Goal: Information Seeking & Learning: Learn about a topic

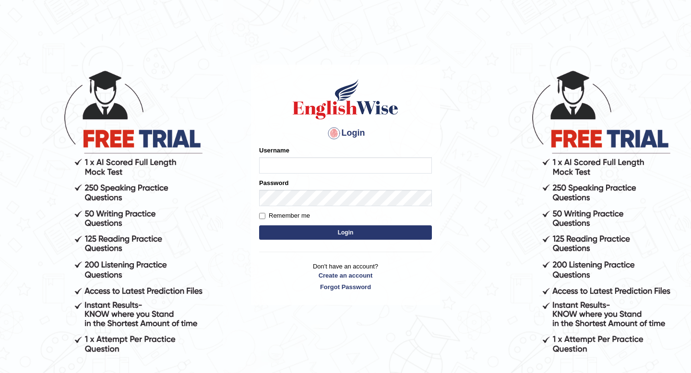
type input "Sabinag"
click at [263, 215] on input "Remember me" at bounding box center [262, 216] width 6 height 6
checkbox input "true"
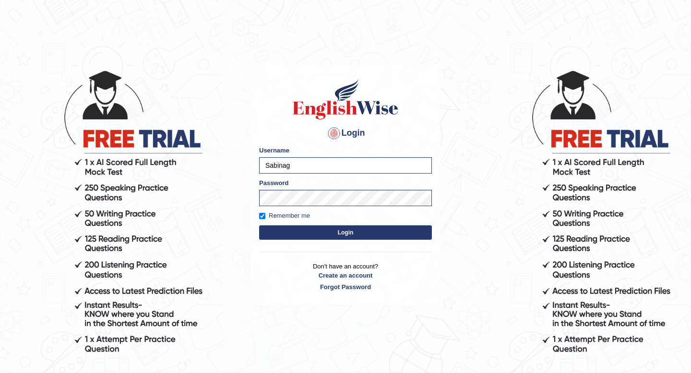
click at [311, 235] on button "Login" at bounding box center [345, 232] width 173 height 14
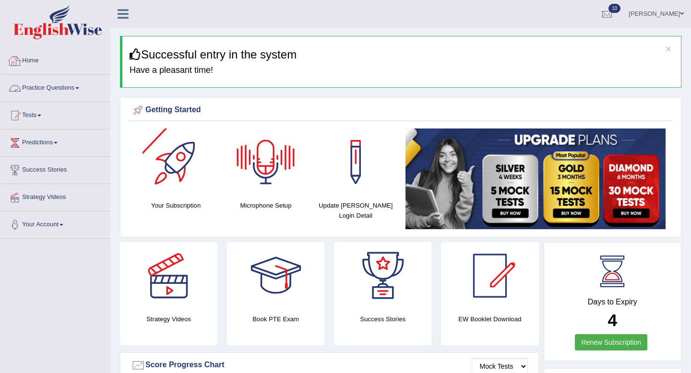
click at [41, 86] on link "Practice Questions" at bounding box center [54, 87] width 109 height 24
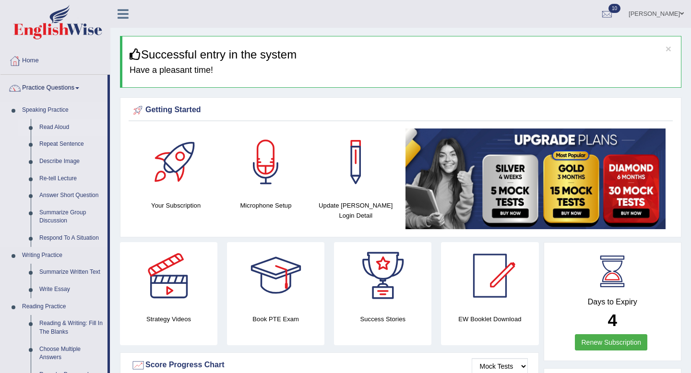
click at [59, 126] on link "Read Aloud" at bounding box center [71, 127] width 72 height 17
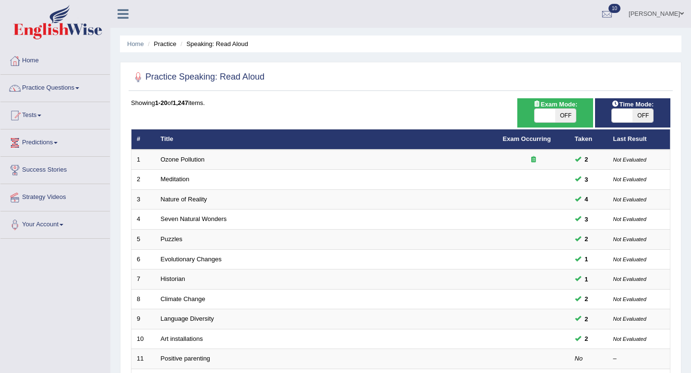
click at [568, 114] on span "OFF" at bounding box center [565, 115] width 21 height 13
checkbox input "true"
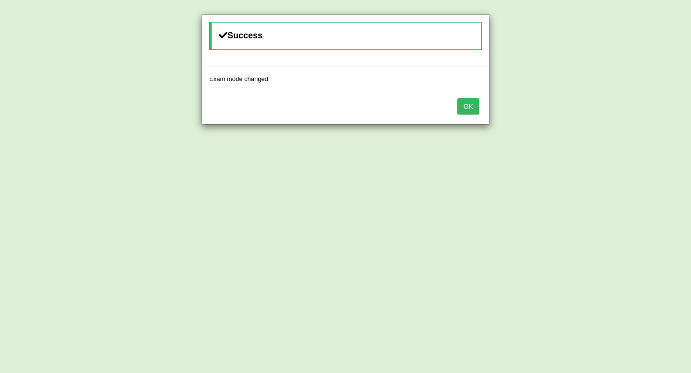
click at [468, 107] on button "OK" at bounding box center [468, 106] width 22 height 16
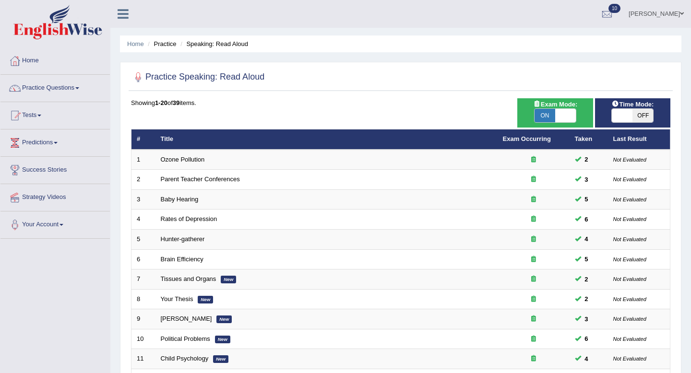
click at [643, 117] on span "OFF" at bounding box center [642, 115] width 21 height 13
checkbox input "true"
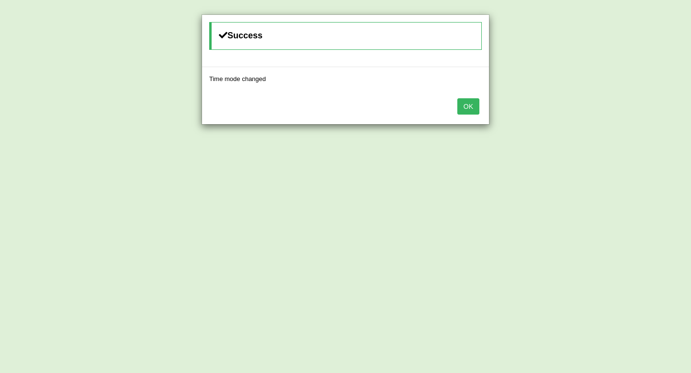
click at [469, 104] on button "OK" at bounding box center [468, 106] width 22 height 16
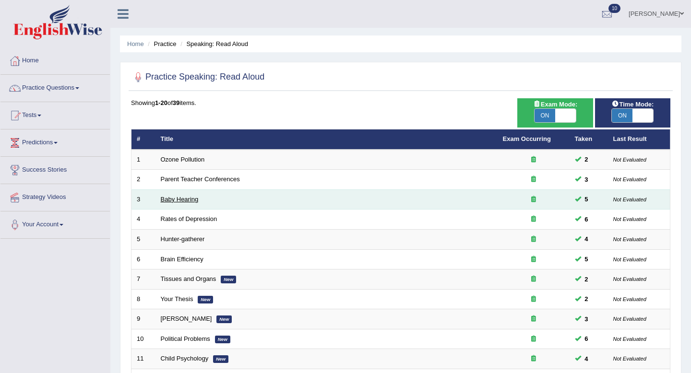
click at [181, 198] on link "Baby Hearing" at bounding box center [180, 199] width 38 height 7
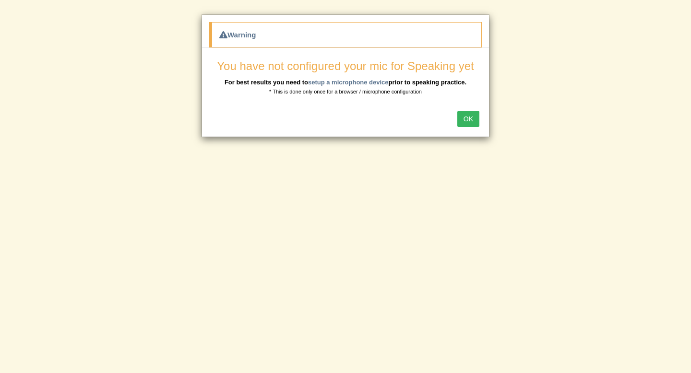
click at [473, 113] on button "OK" at bounding box center [468, 119] width 22 height 16
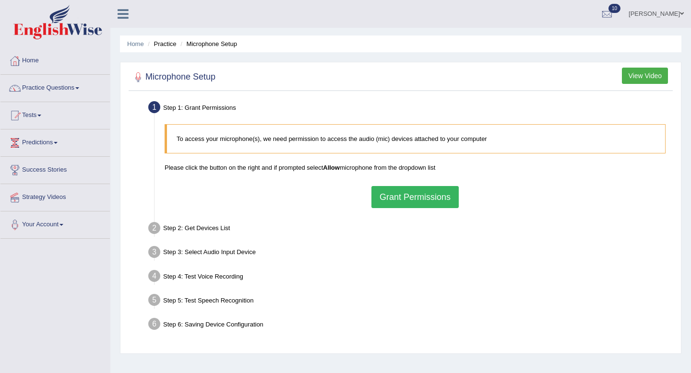
click at [413, 193] on button "Grant Permissions" at bounding box center [414, 197] width 87 height 22
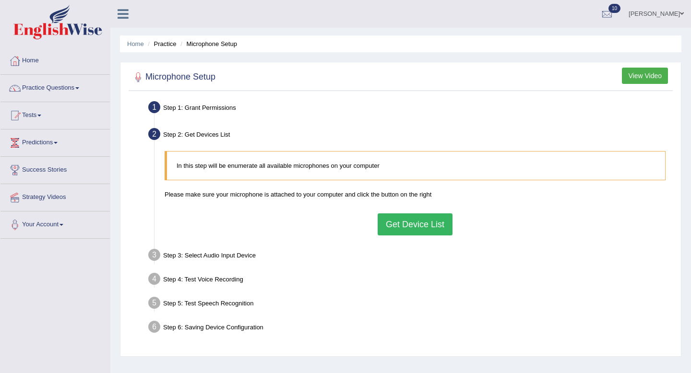
click at [403, 221] on button "Get Device List" at bounding box center [415, 224] width 75 height 22
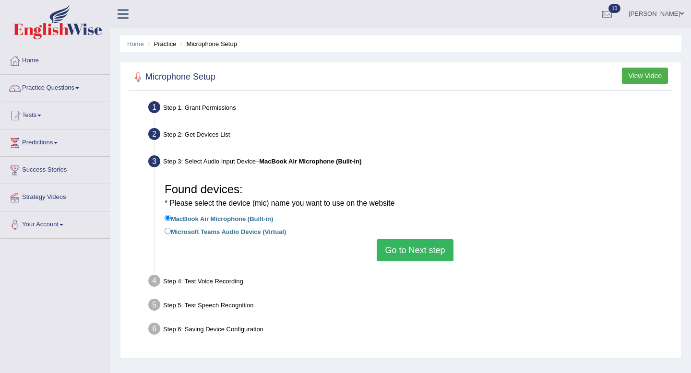
click at [403, 244] on button "Go to Next step" at bounding box center [415, 250] width 76 height 22
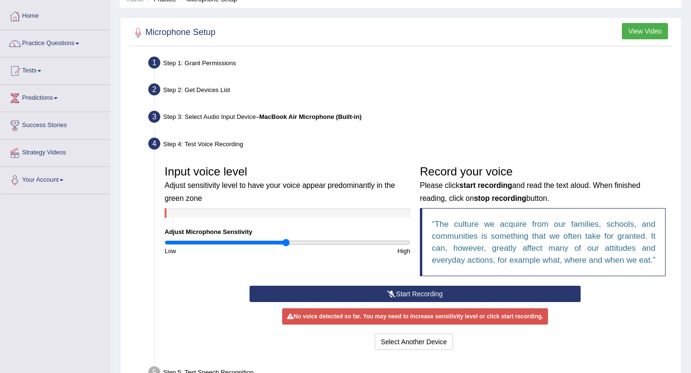
scroll to position [47, 0]
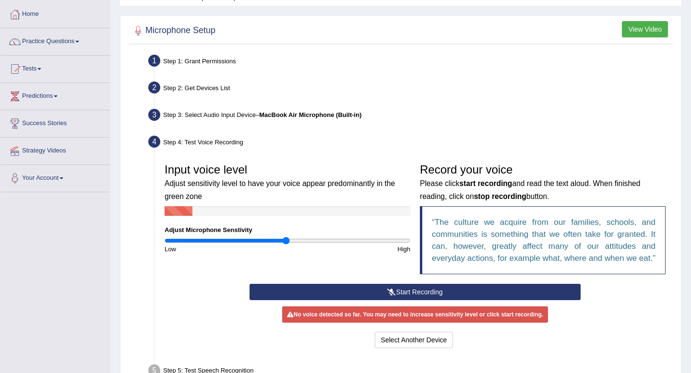
click at [395, 300] on button "Start Recording" at bounding box center [414, 292] width 331 height 16
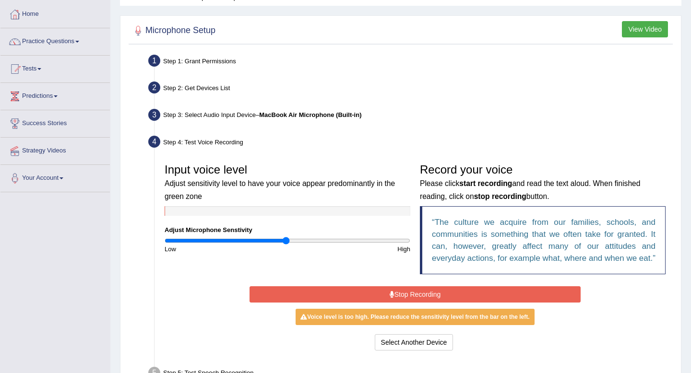
click at [393, 300] on button "Stop Recording" at bounding box center [414, 294] width 331 height 16
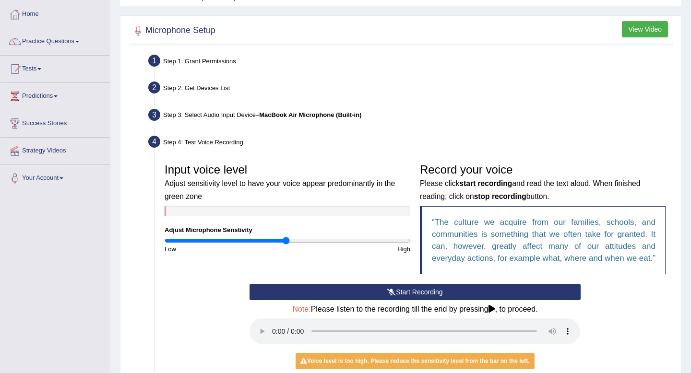
click at [348, 300] on button "Start Recording" at bounding box center [414, 292] width 331 height 16
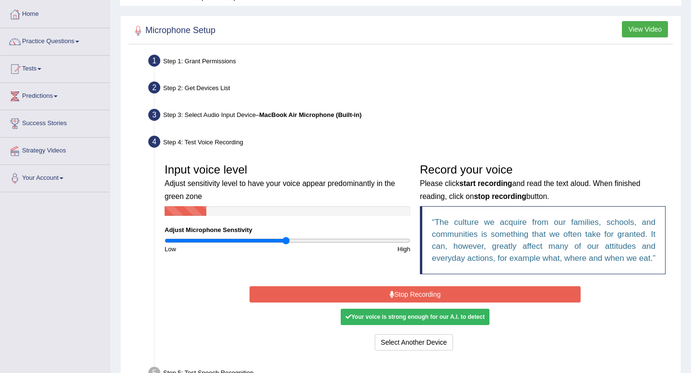
click at [352, 303] on button "Stop Recording" at bounding box center [414, 294] width 331 height 16
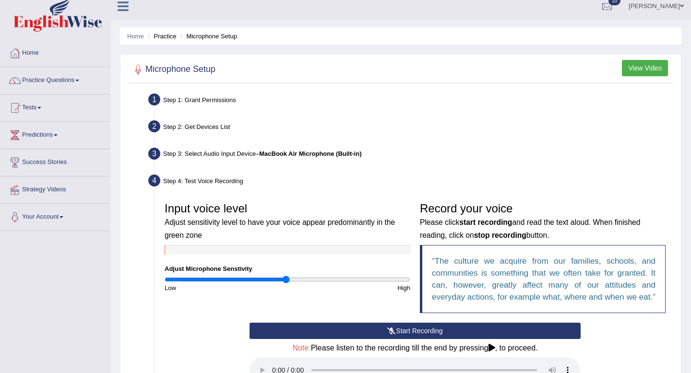
scroll to position [0, 0]
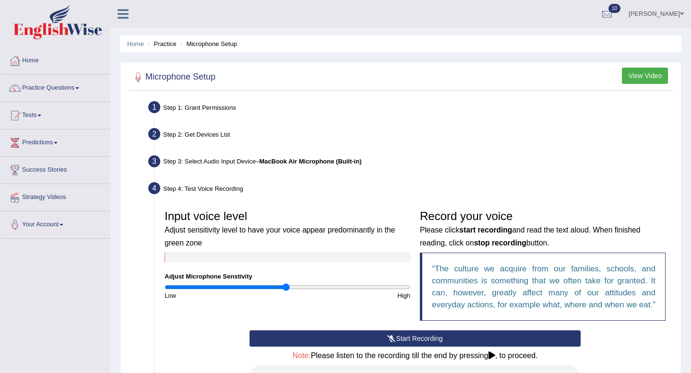
click at [645, 77] on button "View Video" at bounding box center [645, 76] width 46 height 16
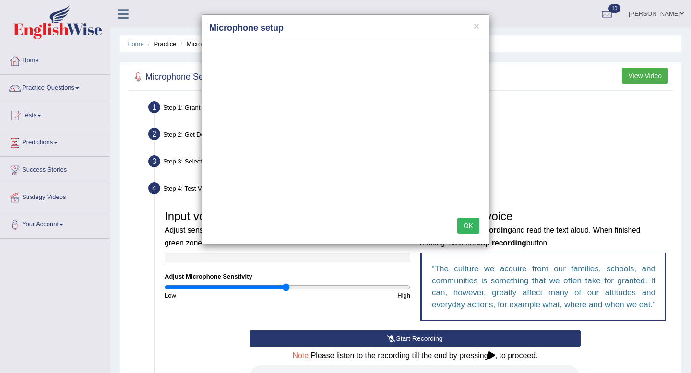
click at [470, 221] on button "OK" at bounding box center [468, 226] width 22 height 16
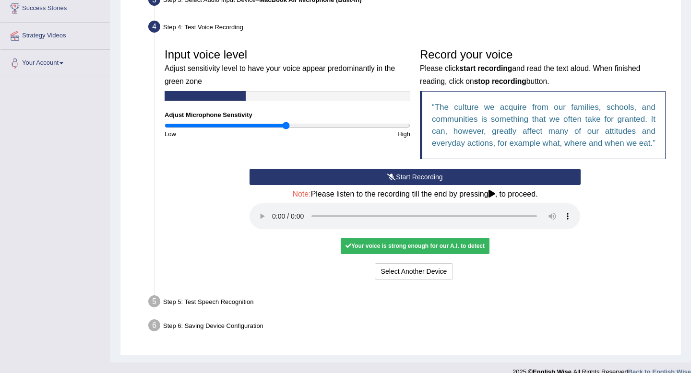
scroll to position [187, 0]
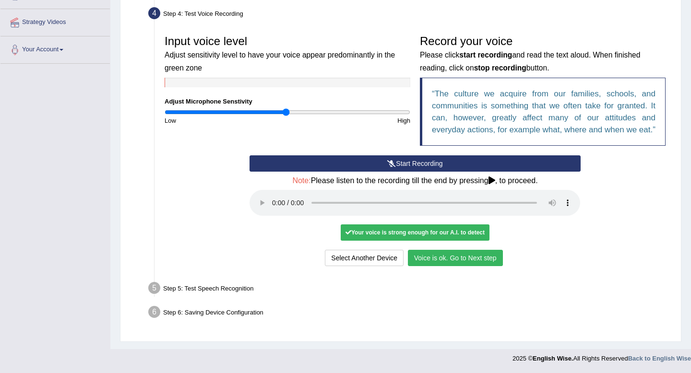
click at [426, 253] on button "Voice is ok. Go to Next step" at bounding box center [455, 258] width 95 height 16
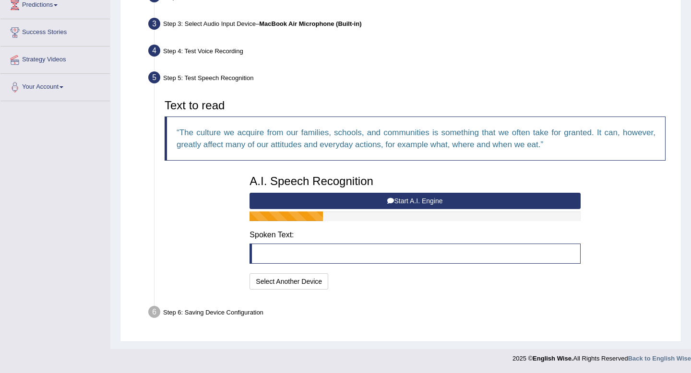
scroll to position [138, 0]
click at [423, 201] on button "Start A.I. Engine" at bounding box center [414, 201] width 331 height 16
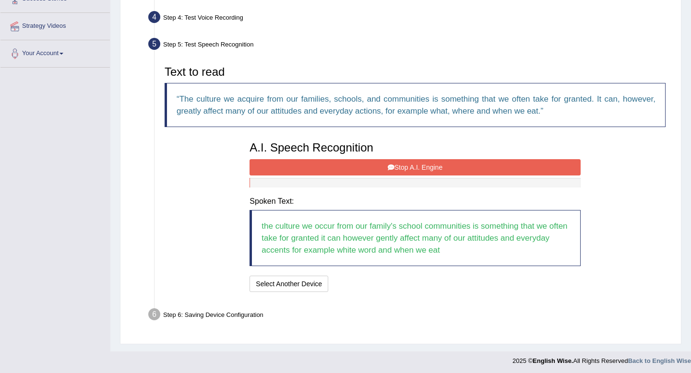
scroll to position [174, 0]
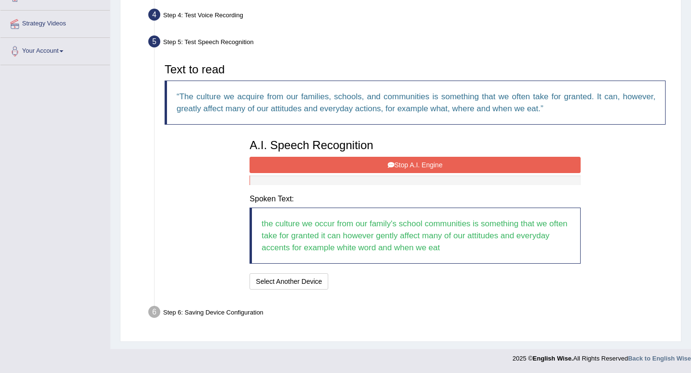
click at [413, 166] on button "Stop A.I. Engine" at bounding box center [414, 165] width 331 height 16
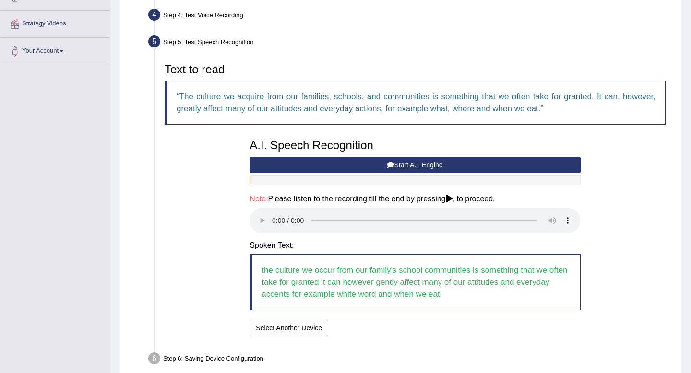
scroll to position [190, 0]
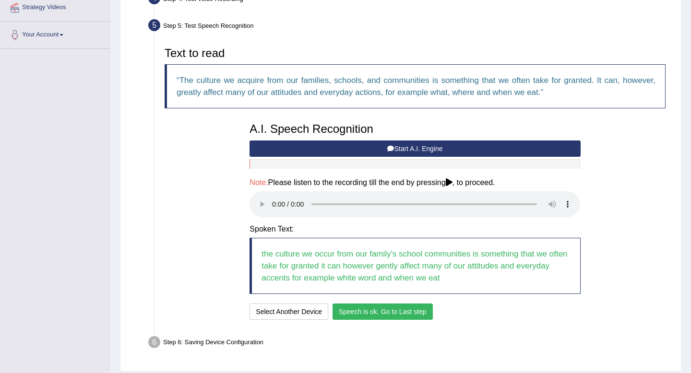
click at [419, 314] on button "Speech is ok. Go to Last step" at bounding box center [382, 312] width 100 height 16
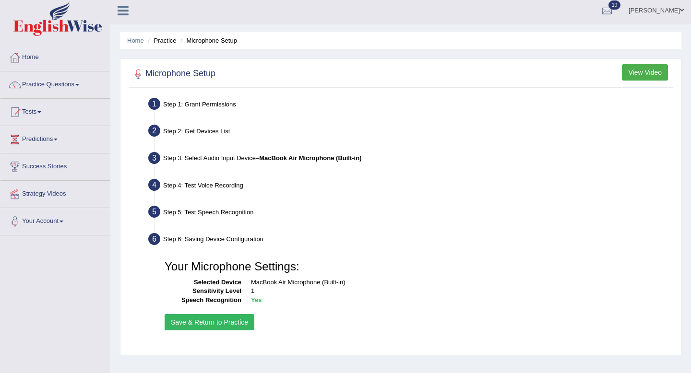
scroll to position [0, 0]
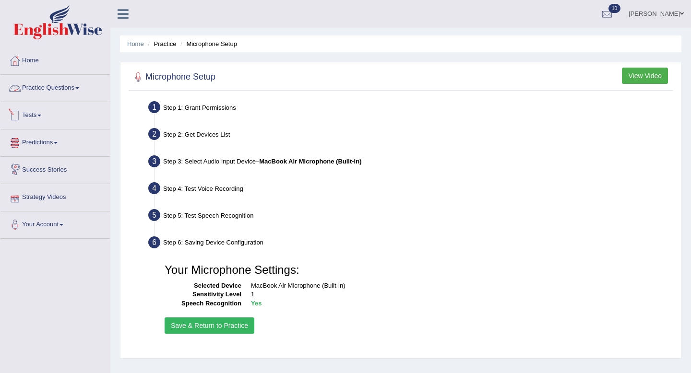
click at [46, 85] on link "Practice Questions" at bounding box center [54, 87] width 109 height 24
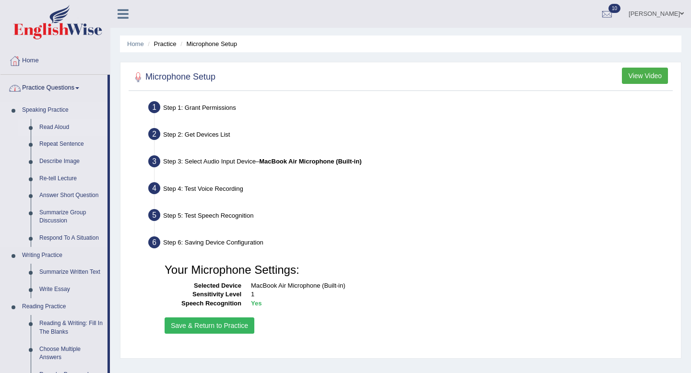
click at [47, 126] on link "Read Aloud" at bounding box center [71, 127] width 72 height 17
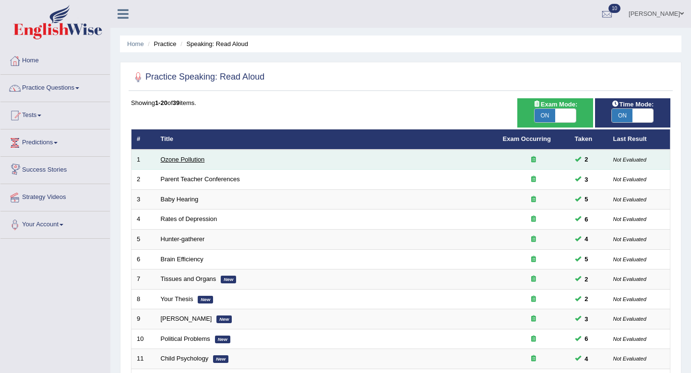
click at [189, 162] on link "Ozone Pollution" at bounding box center [183, 159] width 44 height 7
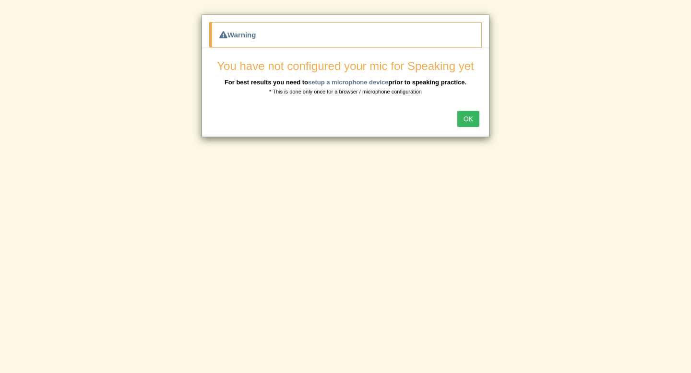
click at [472, 118] on button "OK" at bounding box center [468, 119] width 22 height 16
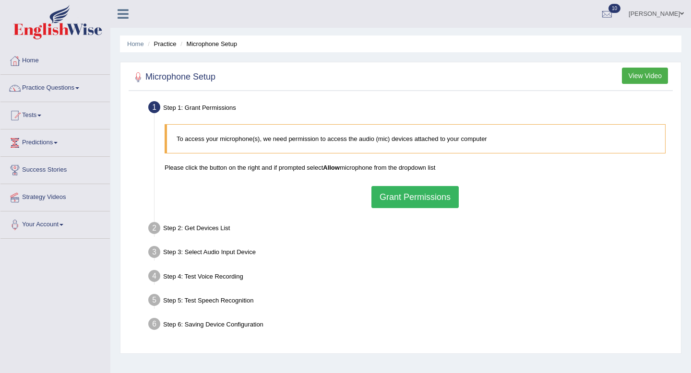
click at [411, 198] on button "Grant Permissions" at bounding box center [414, 197] width 87 height 22
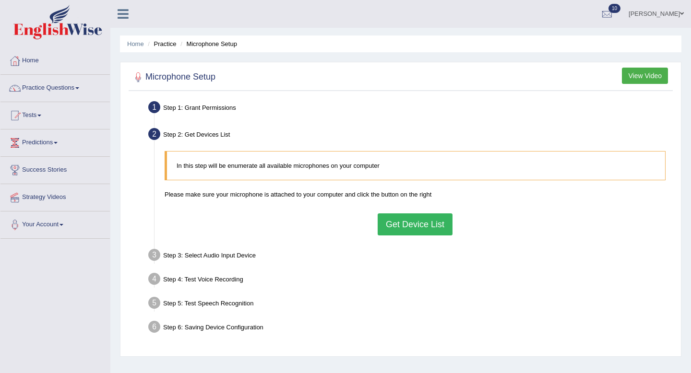
click at [409, 222] on button "Get Device List" at bounding box center [415, 224] width 75 height 22
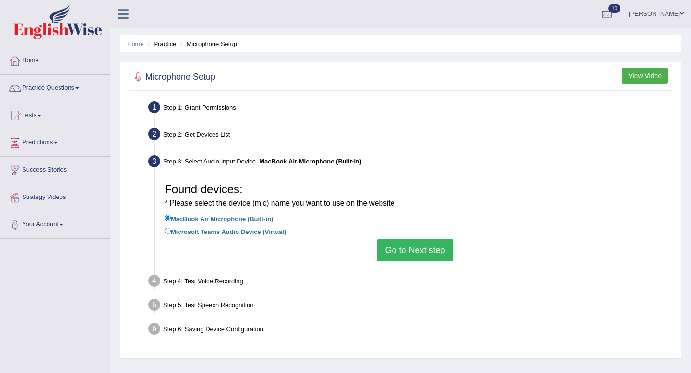
click at [398, 259] on button "Go to Next step" at bounding box center [415, 250] width 76 height 22
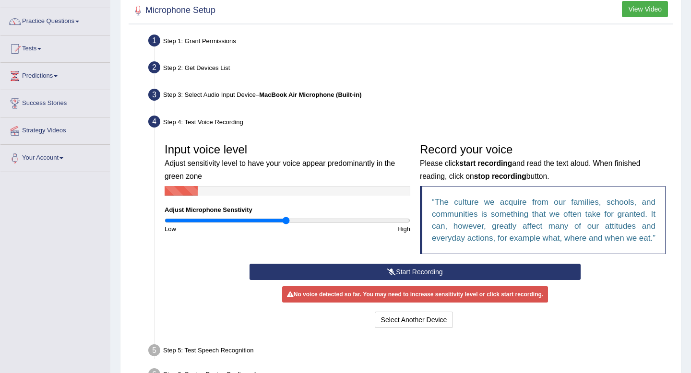
scroll to position [71, 0]
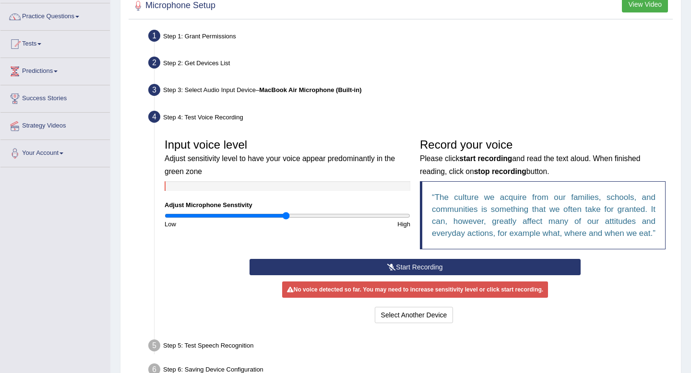
click at [381, 274] on button "Start Recording" at bounding box center [414, 267] width 331 height 16
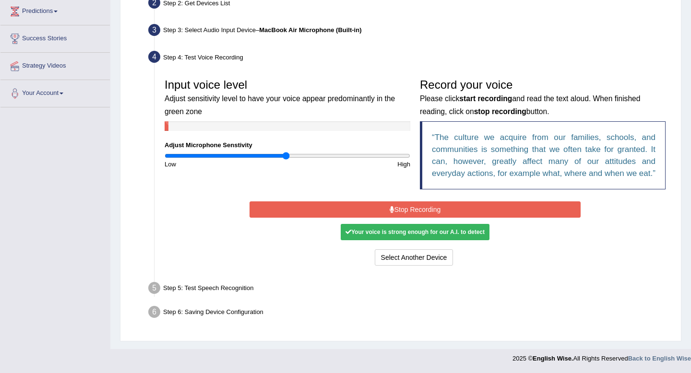
scroll to position [141, 0]
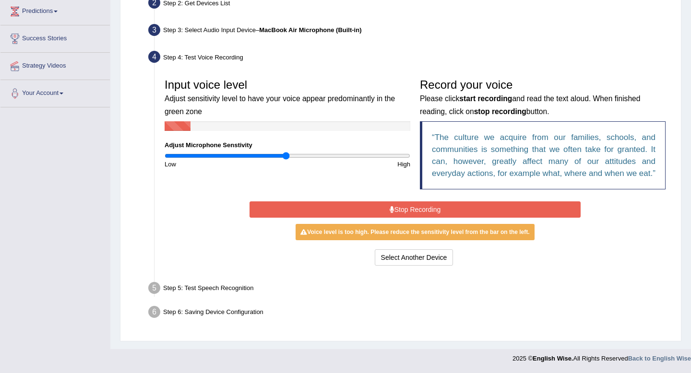
click at [387, 209] on button "Stop Recording" at bounding box center [414, 209] width 331 height 16
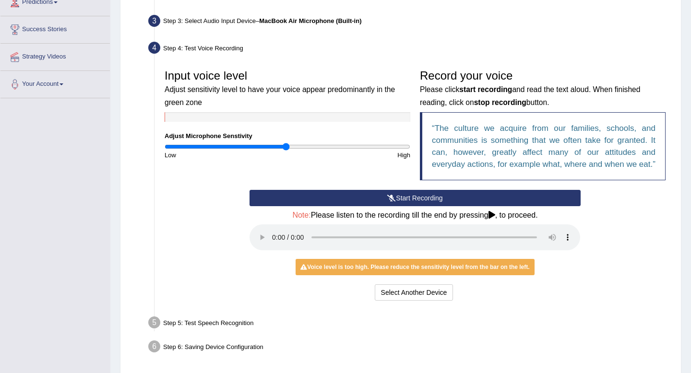
click at [402, 206] on button "Start Recording" at bounding box center [414, 198] width 331 height 16
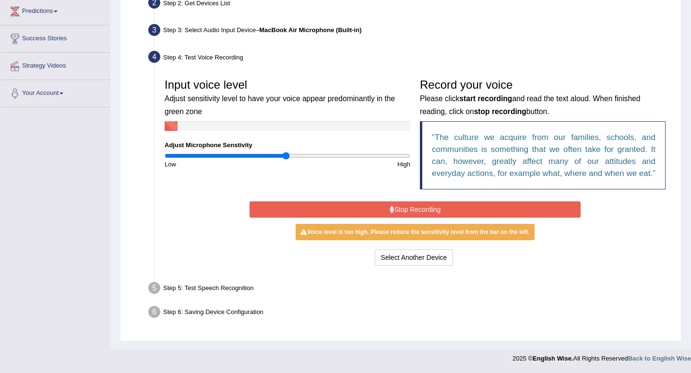
click at [402, 212] on button "Stop Recording" at bounding box center [414, 209] width 331 height 16
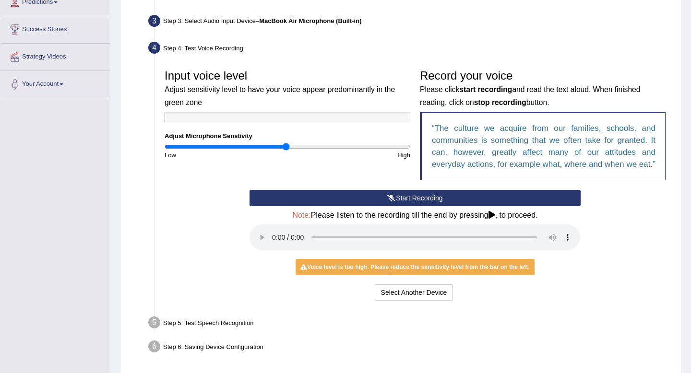
click at [402, 206] on button "Start Recording" at bounding box center [414, 198] width 331 height 16
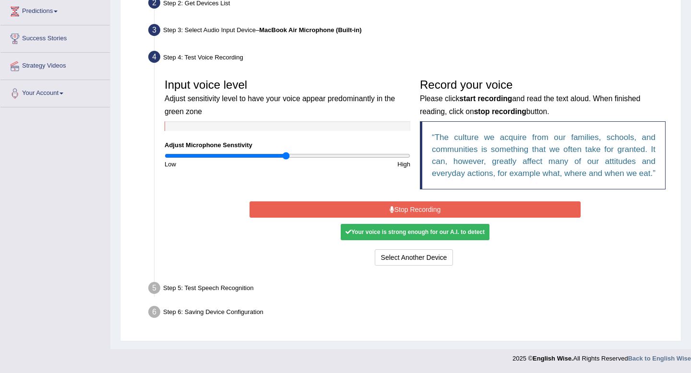
click at [410, 208] on button "Stop Recording" at bounding box center [414, 209] width 331 height 16
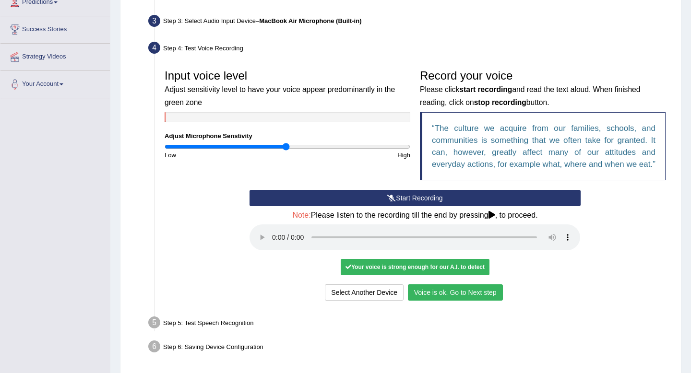
click at [438, 301] on button "Voice is ok. Go to Next step" at bounding box center [455, 292] width 95 height 16
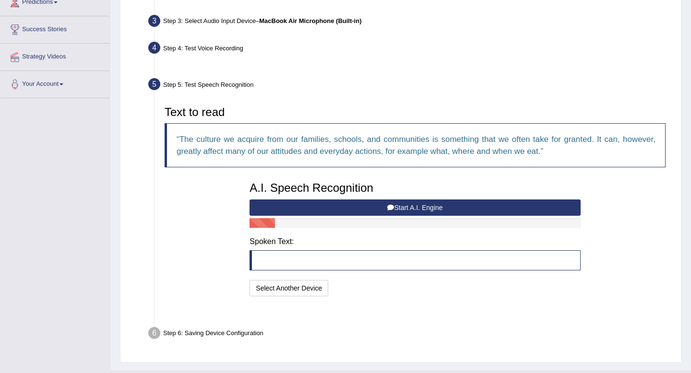
scroll to position [138, 0]
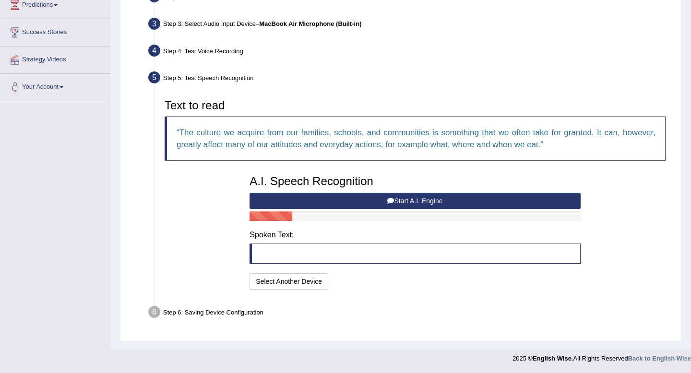
click at [394, 201] on button "Start A.I. Engine" at bounding box center [414, 201] width 331 height 16
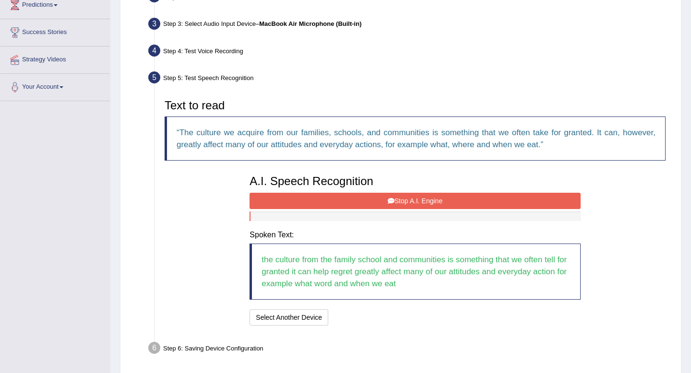
click at [376, 205] on button "Stop A.I. Engine" at bounding box center [414, 201] width 331 height 16
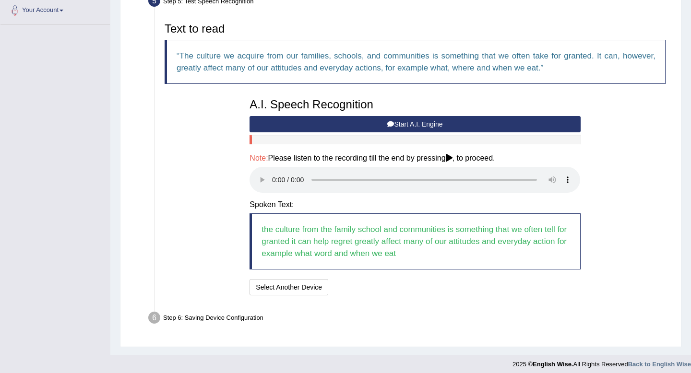
scroll to position [220, 0]
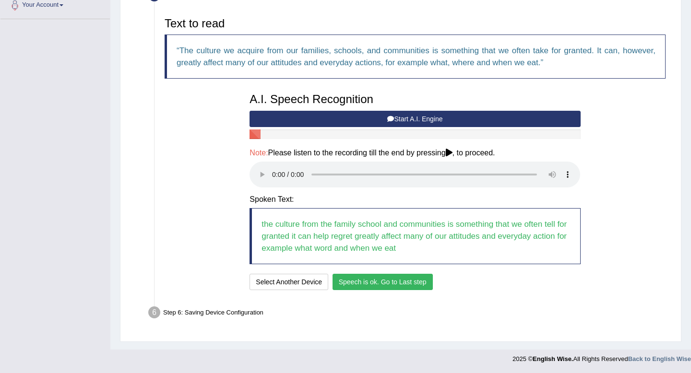
click at [385, 284] on button "Speech is ok. Go to Last step" at bounding box center [382, 282] width 100 height 16
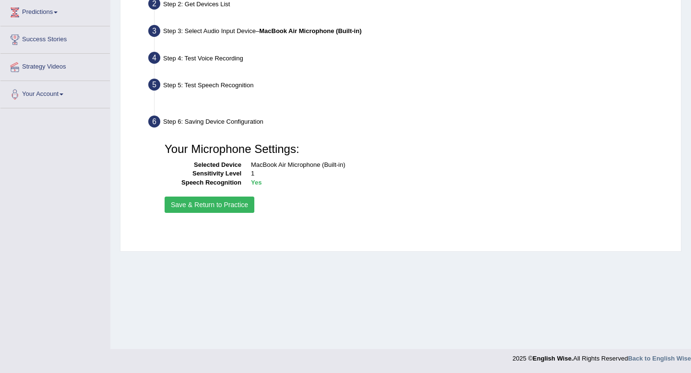
scroll to position [130, 0]
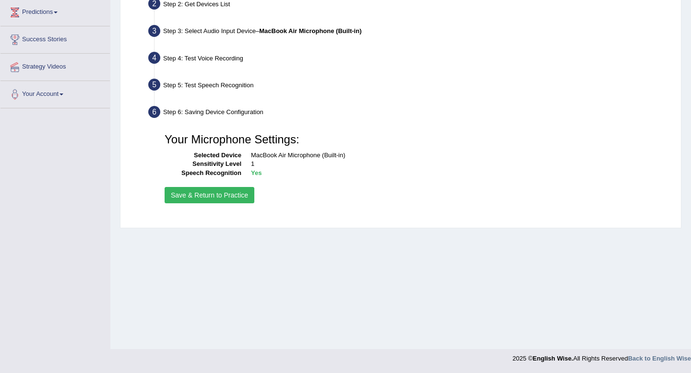
click at [228, 194] on button "Save & Return to Practice" at bounding box center [210, 195] width 90 height 16
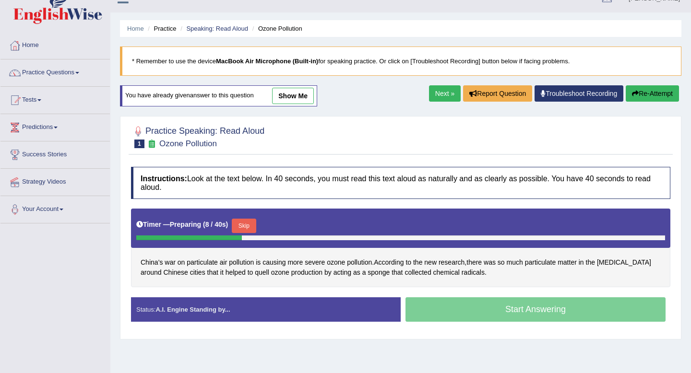
scroll to position [21, 0]
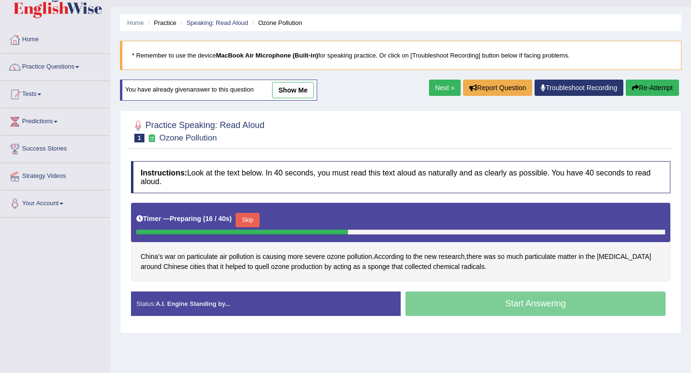
click at [253, 215] on button "Skip" at bounding box center [248, 220] width 24 height 14
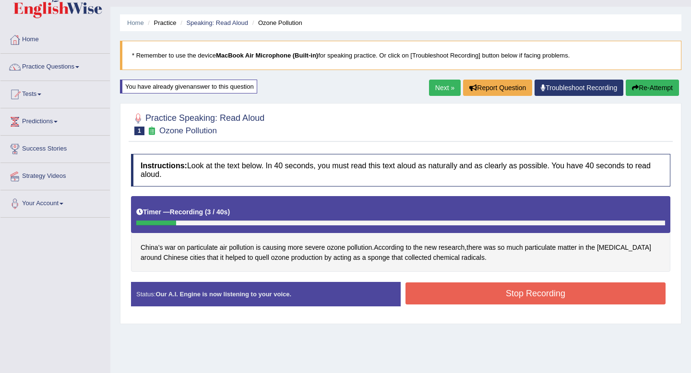
click at [533, 295] on button "Stop Recording" at bounding box center [535, 294] width 260 height 22
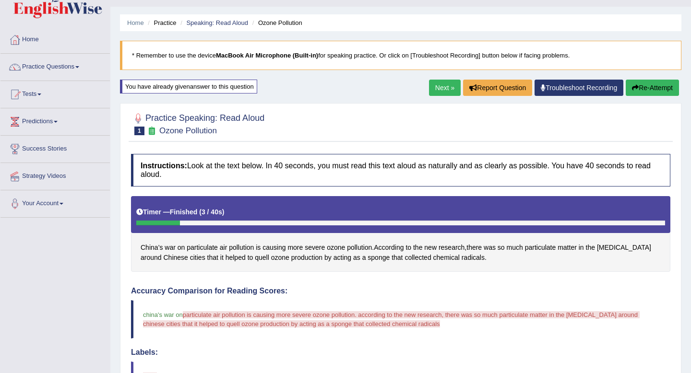
click at [638, 85] on button "Re-Attempt" at bounding box center [652, 88] width 53 height 16
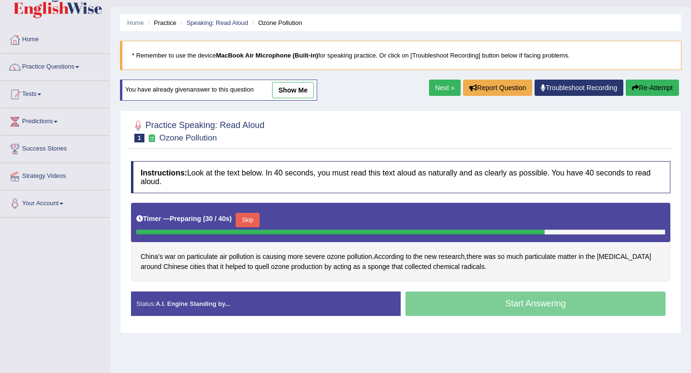
click at [254, 221] on button "Skip" at bounding box center [248, 220] width 24 height 14
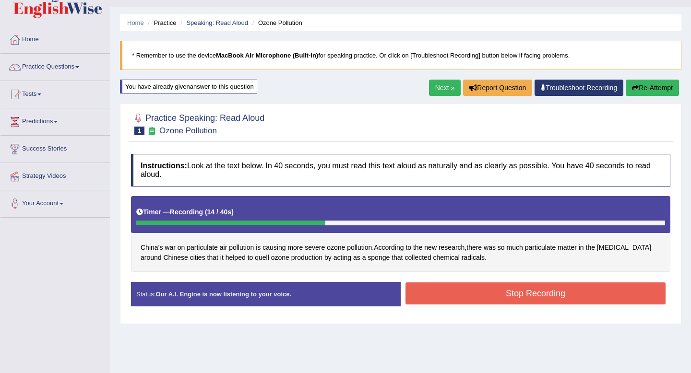
click at [463, 290] on button "Stop Recording" at bounding box center [535, 294] width 260 height 22
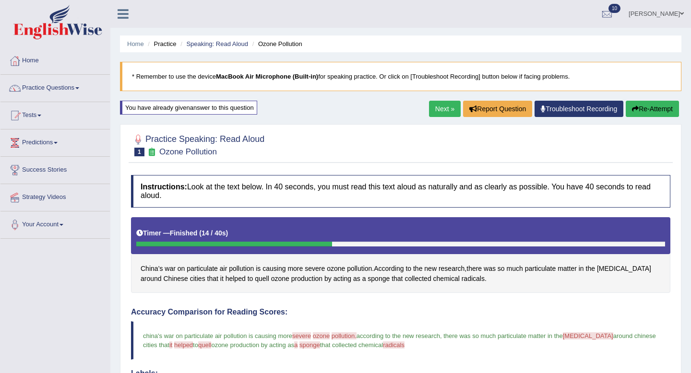
click at [650, 107] on button "Re-Attempt" at bounding box center [652, 109] width 53 height 16
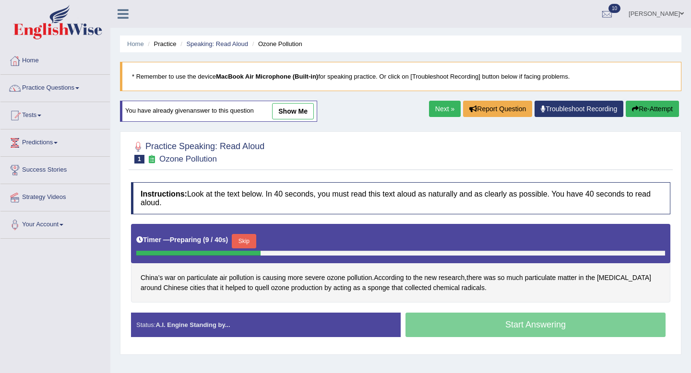
click at [250, 240] on button "Skip" at bounding box center [244, 241] width 24 height 14
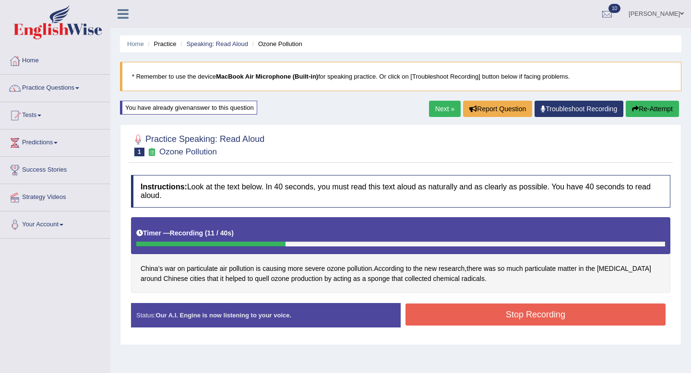
click at [442, 308] on button "Stop Recording" at bounding box center [535, 315] width 260 height 22
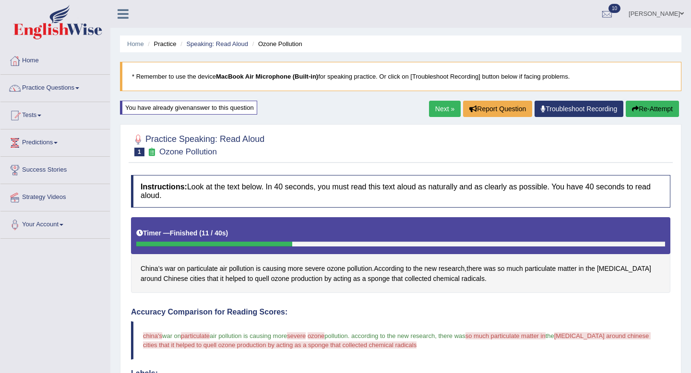
click at [639, 105] on button "Re-Attempt" at bounding box center [652, 109] width 53 height 16
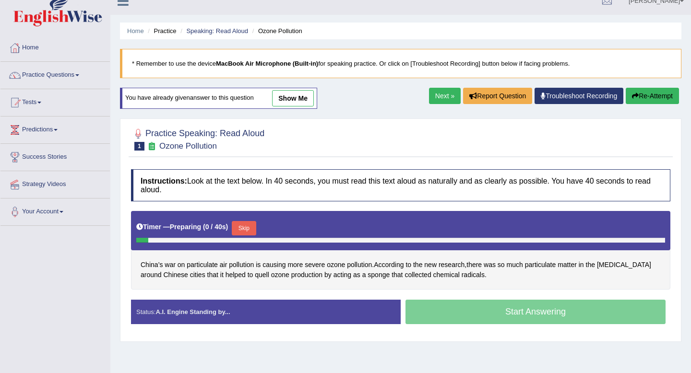
scroll to position [14, 0]
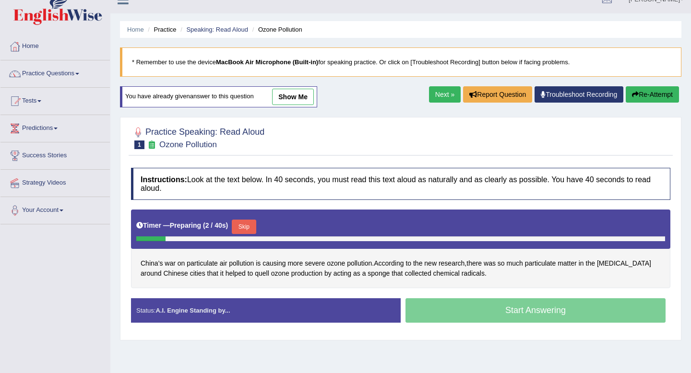
click at [250, 227] on button "Skip" at bounding box center [244, 227] width 24 height 14
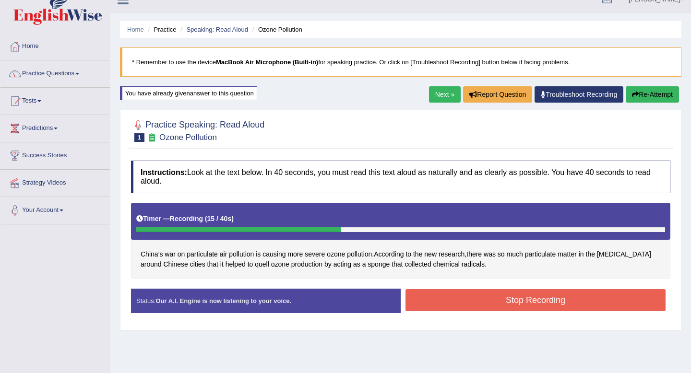
click at [426, 289] on button "Stop Recording" at bounding box center [535, 300] width 260 height 22
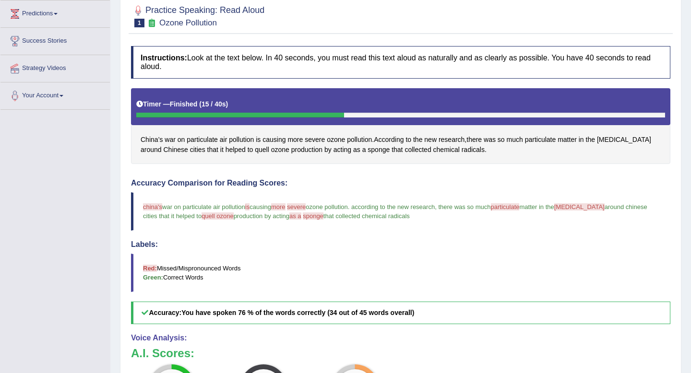
scroll to position [0, 0]
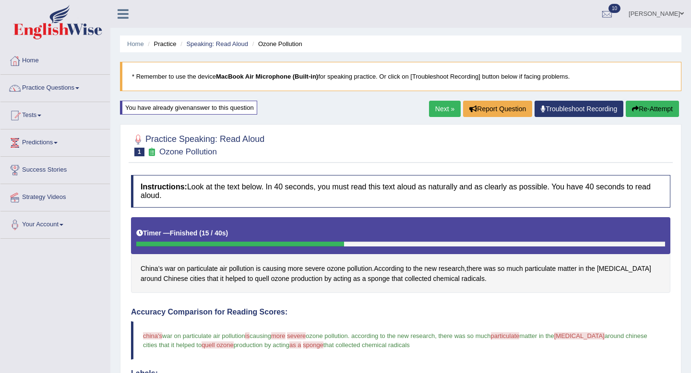
click at [438, 107] on link "Next »" at bounding box center [445, 109] width 32 height 16
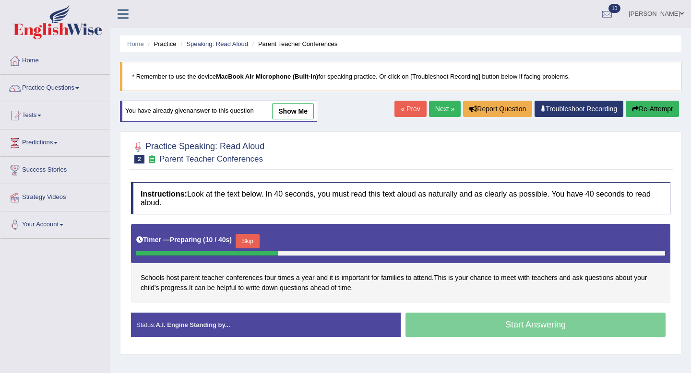
click at [252, 242] on button "Skip" at bounding box center [248, 241] width 24 height 14
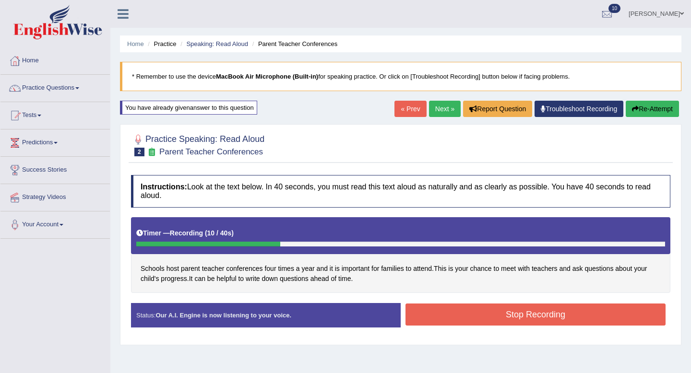
click at [444, 320] on button "Stop Recording" at bounding box center [535, 315] width 260 height 22
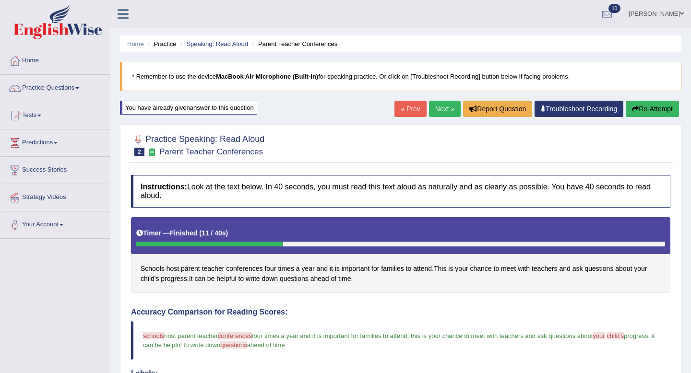
click at [641, 111] on button "Re-Attempt" at bounding box center [652, 109] width 53 height 16
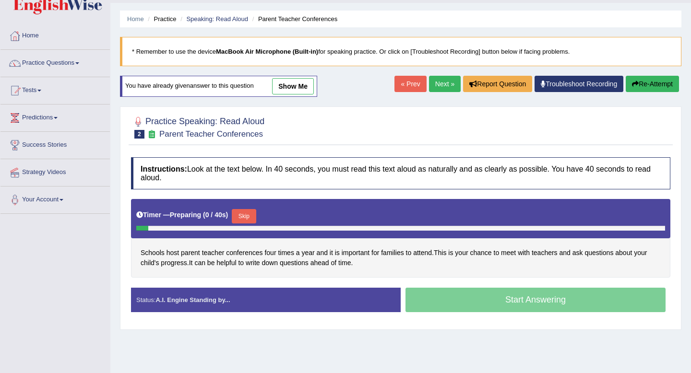
scroll to position [38, 0]
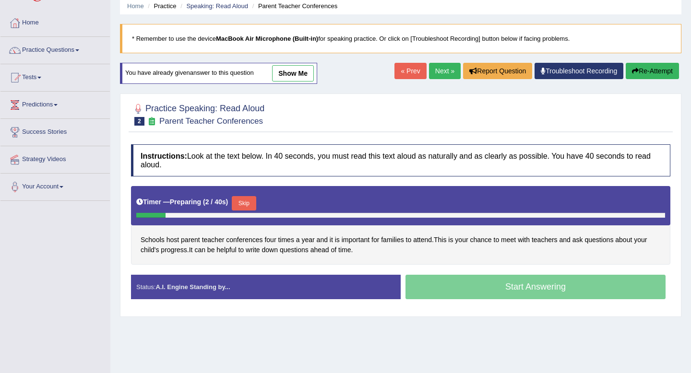
click at [246, 201] on button "Skip" at bounding box center [244, 203] width 24 height 14
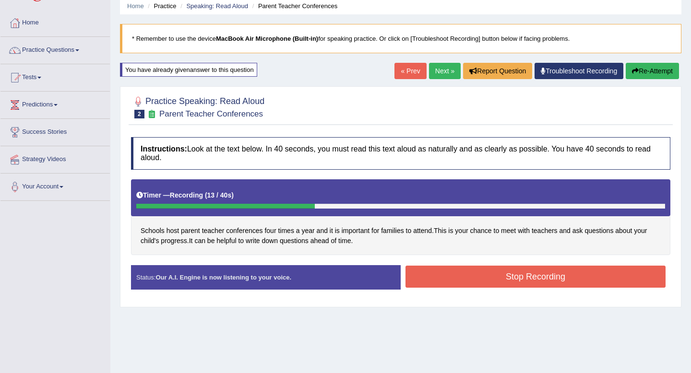
click at [480, 276] on button "Stop Recording" at bounding box center [535, 277] width 260 height 22
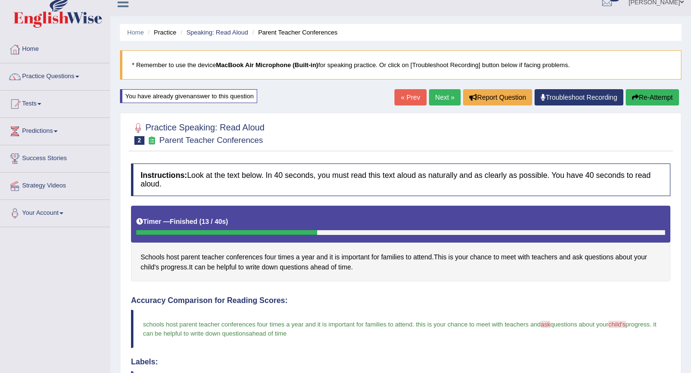
scroll to position [10, 0]
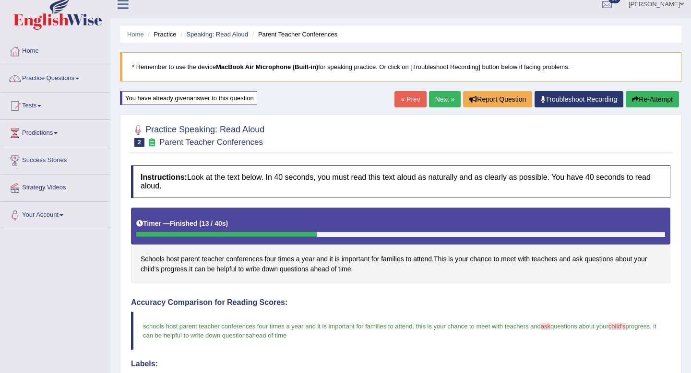
click at [442, 94] on link "Next »" at bounding box center [445, 99] width 32 height 16
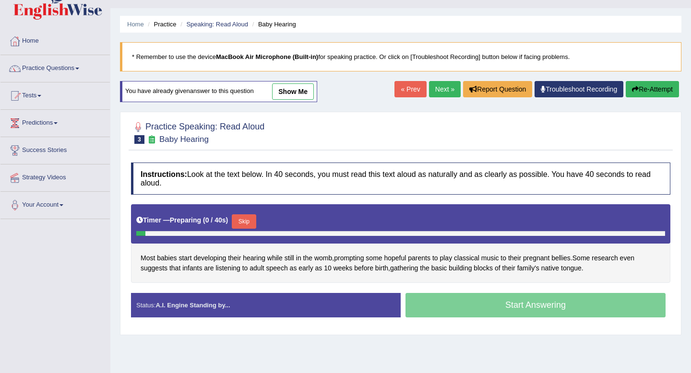
scroll to position [23, 0]
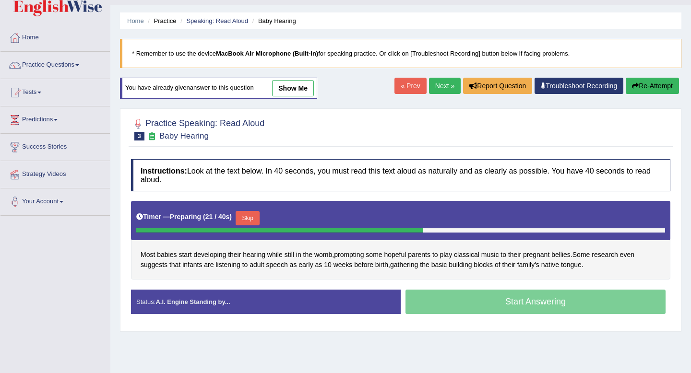
click at [254, 221] on button "Skip" at bounding box center [248, 218] width 24 height 14
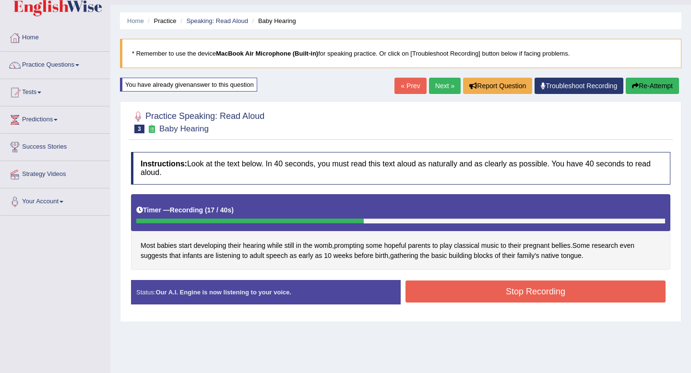
click at [475, 290] on button "Stop Recording" at bounding box center [535, 292] width 260 height 22
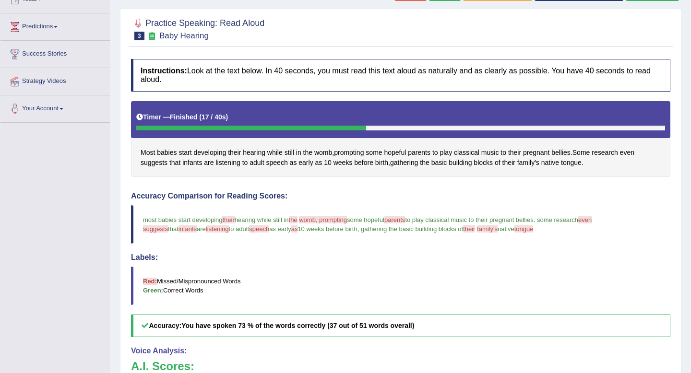
scroll to position [0, 0]
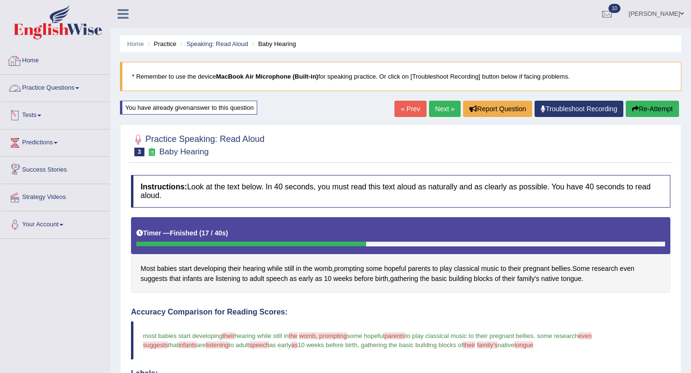
click at [32, 64] on link "Home" at bounding box center [54, 59] width 109 height 24
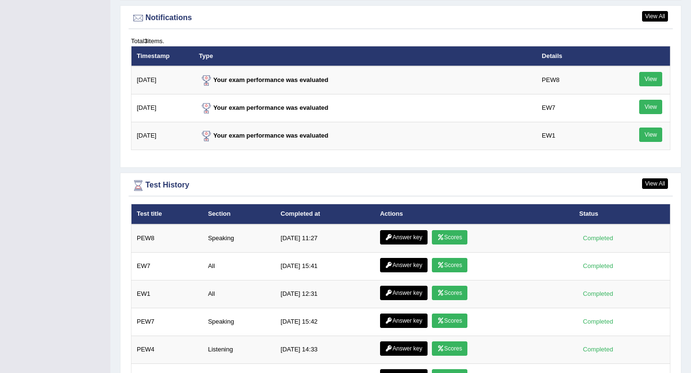
scroll to position [1173, 0]
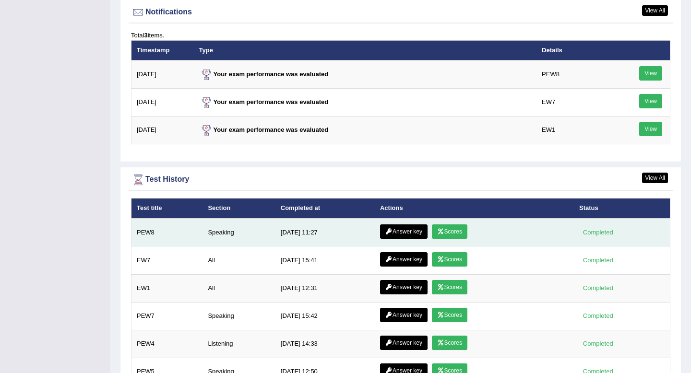
click at [451, 232] on link "Scores" at bounding box center [450, 232] width 36 height 14
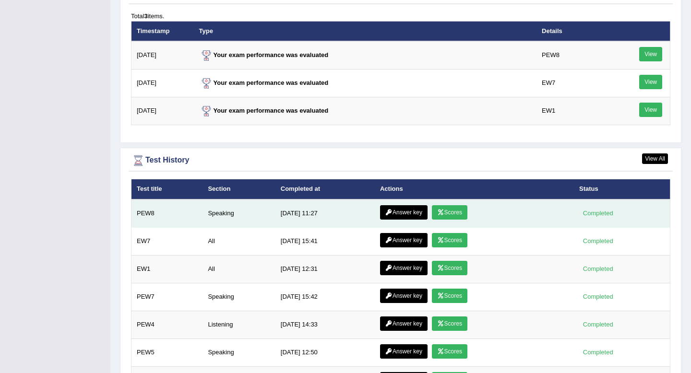
scroll to position [1193, 0]
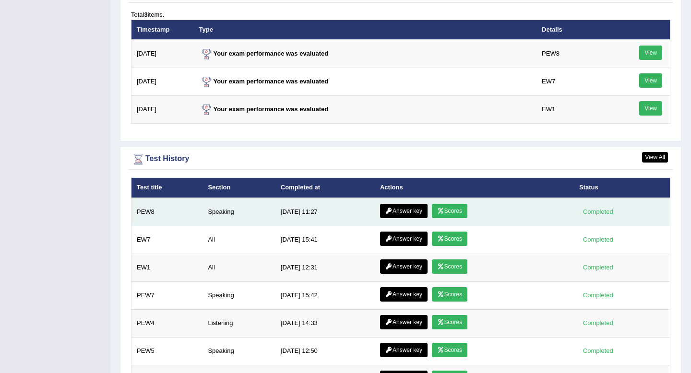
click at [451, 210] on link "Scores" at bounding box center [450, 211] width 36 height 14
click at [402, 208] on link "Answer key" at bounding box center [403, 211] width 47 height 14
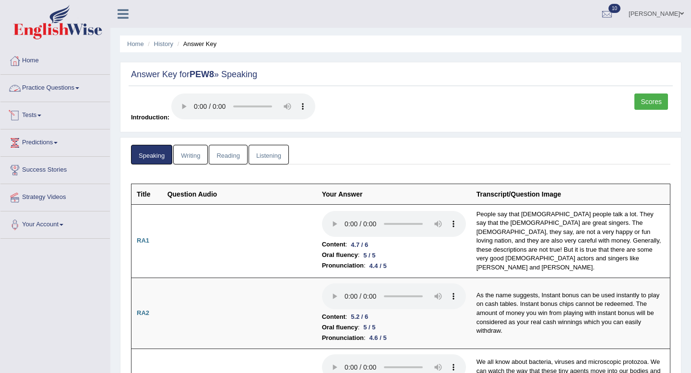
click at [67, 90] on link "Practice Questions" at bounding box center [54, 87] width 109 height 24
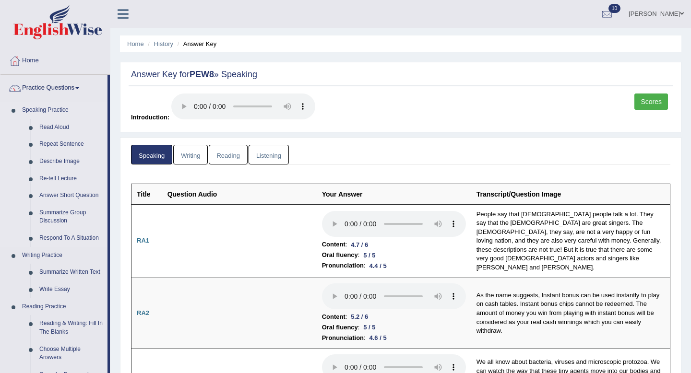
click at [66, 118] on link "Speaking Practice" at bounding box center [63, 110] width 90 height 17
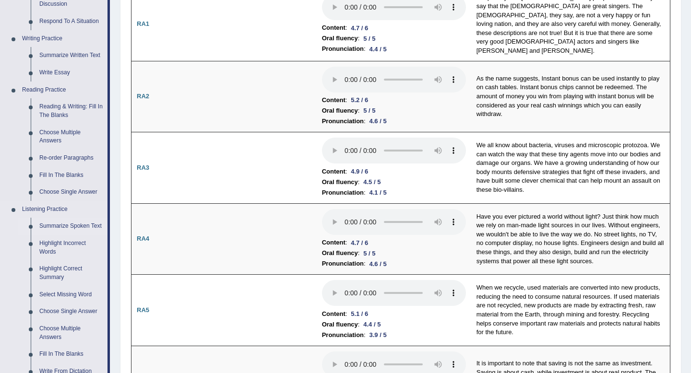
scroll to position [212, 0]
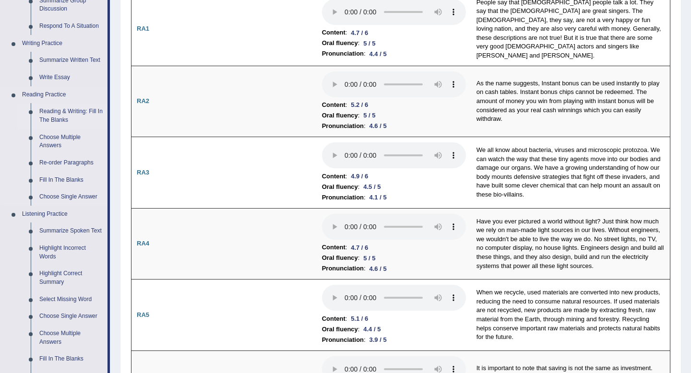
click at [70, 116] on link "Reading & Writing: Fill In The Blanks" at bounding box center [71, 115] width 72 height 25
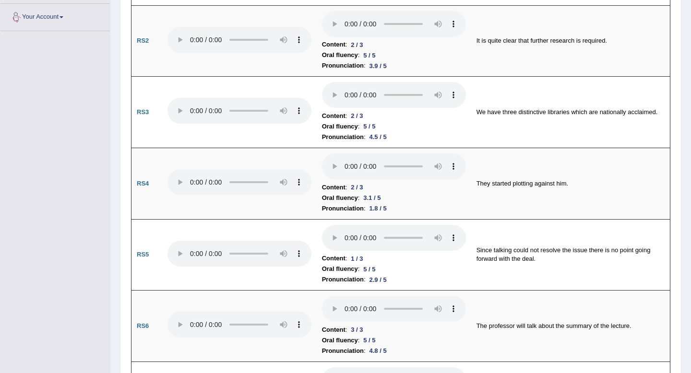
scroll to position [724, 0]
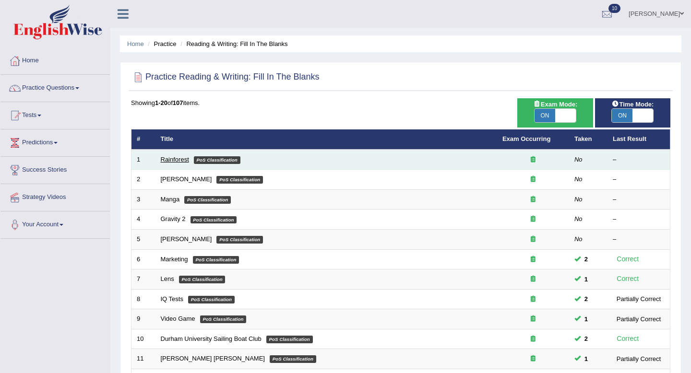
click at [172, 158] on link "Rainforest" at bounding box center [175, 159] width 28 height 7
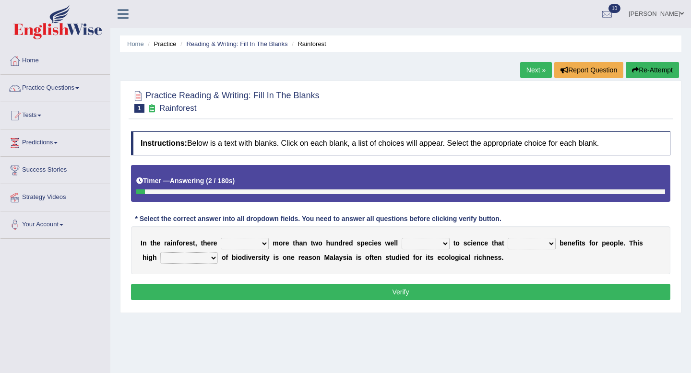
click at [263, 246] on select "have can be has is" at bounding box center [245, 244] width 48 height 12
select select "is"
click at [221, 238] on select "have can be has is" at bounding box center [245, 244] width 48 height 12
click at [425, 241] on select "knowing known knew know" at bounding box center [426, 244] width 48 height 12
select select "known"
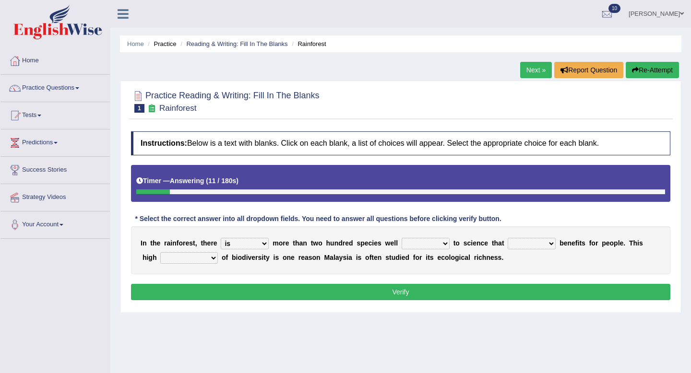
click at [402, 238] on select "knowing known knew know" at bounding box center [426, 244] width 48 height 12
click at [528, 244] on select "contain contained containing contains" at bounding box center [532, 244] width 48 height 12
select select "contains"
click at [508, 238] on select "contain contained containing contains" at bounding box center [532, 244] width 48 height 12
click at [191, 257] on select "condensation conjunction continuity complexity" at bounding box center [189, 258] width 58 height 12
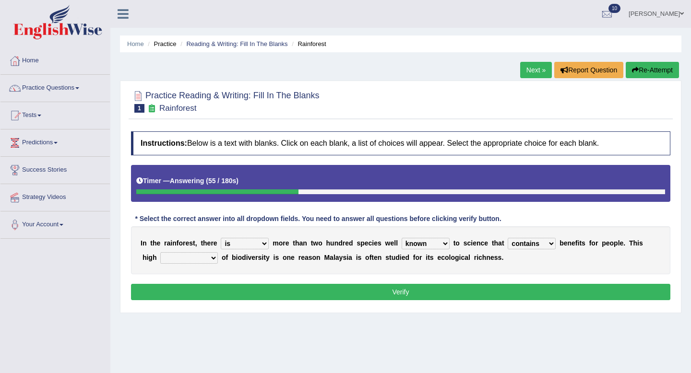
click at [189, 248] on div "I n t h e r a i n f o r e s t , t h e r e have can be has is m o r e t h a n t …" at bounding box center [400, 250] width 539 height 48
click at [189, 256] on select "condensation conjunction continuity complexity" at bounding box center [189, 258] width 58 height 12
select select "condensation"
click at [160, 252] on select "condensation conjunction continuity complexity" at bounding box center [189, 258] width 58 height 12
click at [194, 261] on select "condensation conjunction continuity complexity" at bounding box center [189, 258] width 58 height 12
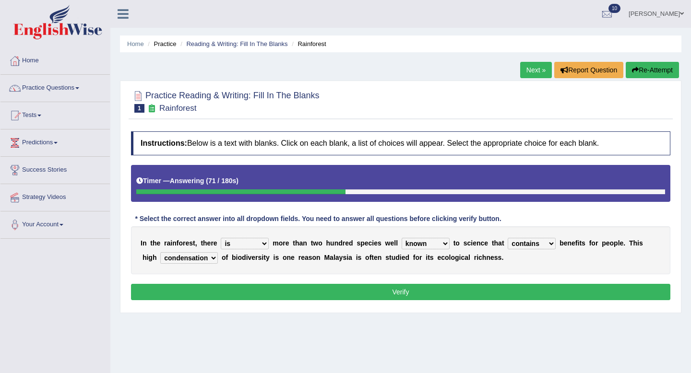
click at [239, 294] on button "Verify" at bounding box center [400, 292] width 539 height 16
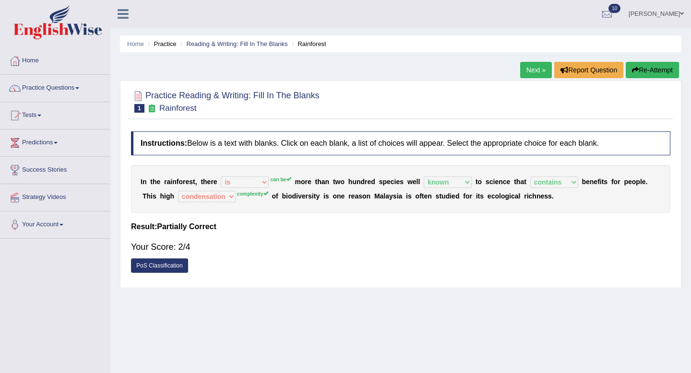
click at [533, 67] on link "Next »" at bounding box center [536, 70] width 32 height 16
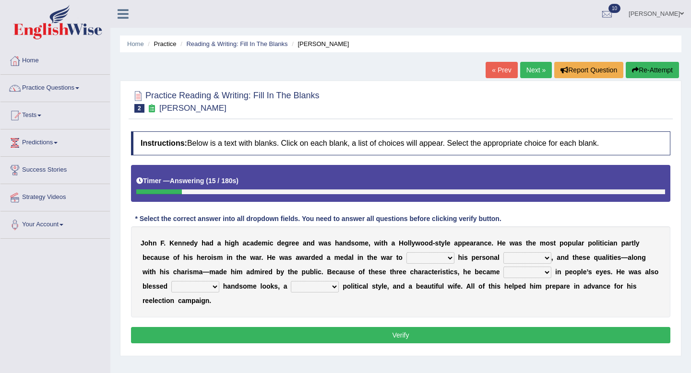
click at [426, 256] on select "prove show evidence upthrow" at bounding box center [430, 258] width 48 height 12
select select "show"
click at [407, 252] on select "prove show evidence upthrow" at bounding box center [430, 258] width 48 height 12
click at [512, 260] on select "passion courage charm liking" at bounding box center [527, 258] width 48 height 12
select select "charm"
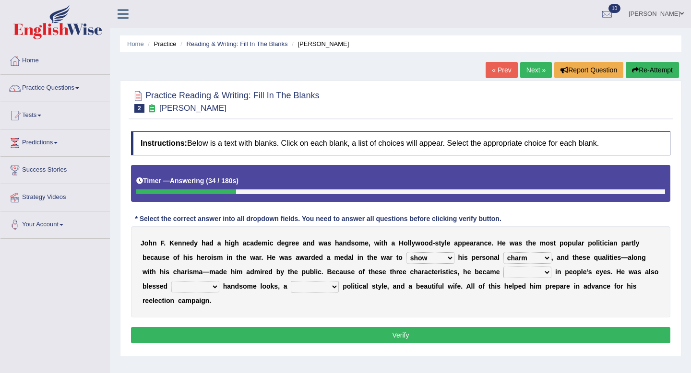
click at [503, 252] on select "passion courage charm liking" at bounding box center [527, 258] width 48 height 12
click at [512, 270] on select "iconic ironic identical impotent" at bounding box center [527, 273] width 48 height 12
select select "iconic"
click at [504, 267] on select "iconic ironic identical impotent" at bounding box center [527, 273] width 48 height 12
click at [195, 288] on select "with in upon to" at bounding box center [195, 287] width 48 height 12
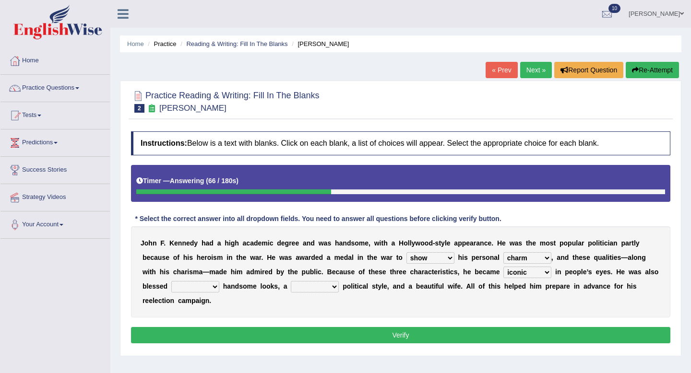
select select "with"
click at [171, 281] on select "with in upon to" at bounding box center [195, 287] width 48 height 12
click at [301, 287] on select "mending mends mended mend" at bounding box center [315, 287] width 48 height 12
click at [291, 281] on select "mending mends mended mend" at bounding box center [315, 287] width 48 height 12
click at [333, 287] on select "mending mends mended mend" at bounding box center [315, 287] width 48 height 12
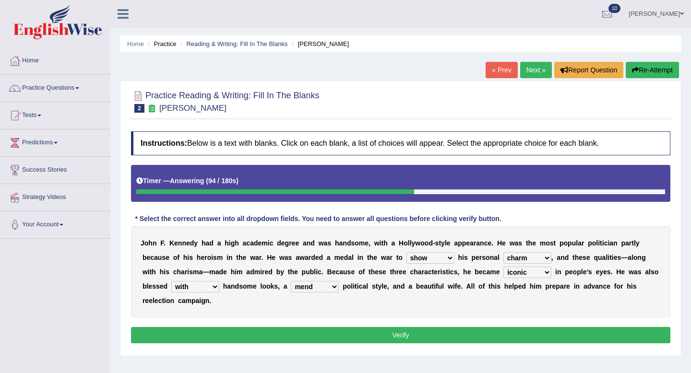
click at [291, 281] on select "mending mends mended mend" at bounding box center [315, 287] width 48 height 12
click at [318, 287] on select "mending mends mended mend" at bounding box center [315, 287] width 48 height 12
select select "mending"
click at [291, 281] on select "mending mends mended mend" at bounding box center [315, 287] width 48 height 12
click at [302, 333] on button "Verify" at bounding box center [400, 335] width 539 height 16
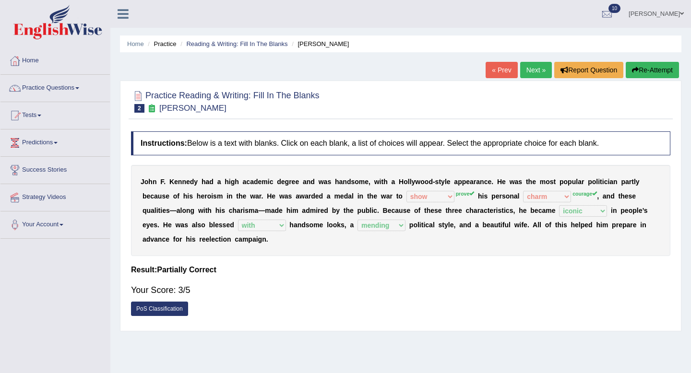
click at [532, 73] on link "Next »" at bounding box center [536, 70] width 32 height 16
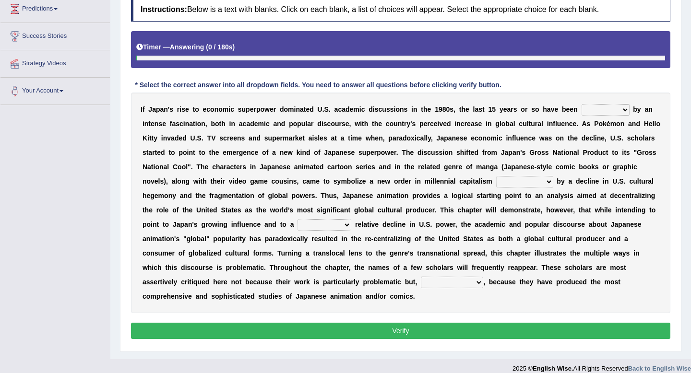
scroll to position [135, 0]
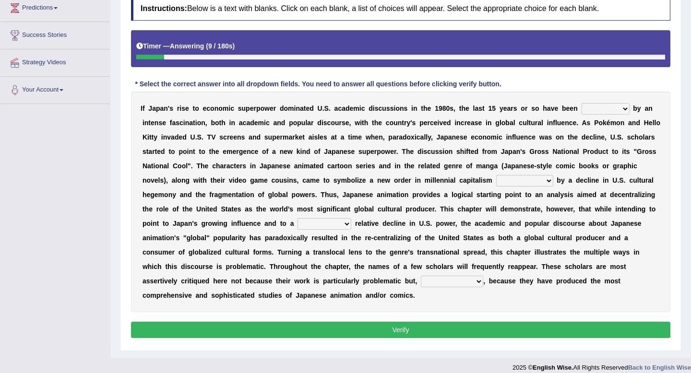
click at [606, 109] on select "marked dedicated made inspired" at bounding box center [605, 109] width 48 height 12
click at [604, 110] on select "marked dedicated made inspired" at bounding box center [605, 109] width 48 height 12
select select "inspired"
click at [581, 103] on select "marked dedicated made inspired" at bounding box center [605, 109] width 48 height 12
click at [523, 184] on select "pocessed characterized opposed tangled" at bounding box center [524, 181] width 57 height 12
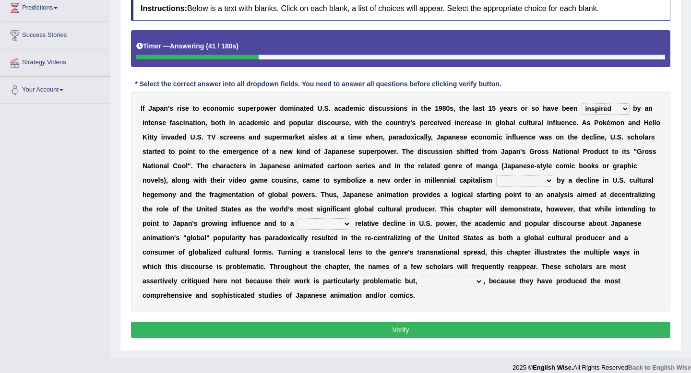
select select "opposed"
click at [496, 175] on select "pocessed characterized opposed tangled" at bounding box center [524, 181] width 57 height 12
click at [312, 225] on select "concomitant discrete proportional legitimate" at bounding box center [324, 224] width 54 height 12
select select "proportional"
click at [297, 218] on select "concomitant discrete proportional legitimate" at bounding box center [324, 224] width 54 height 12
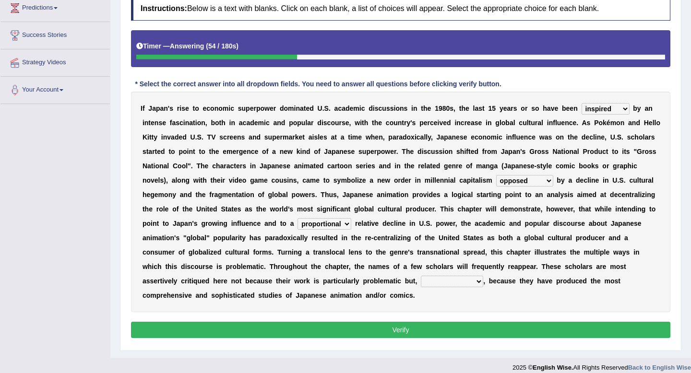
click at [432, 286] on select "however on the contrary in addition on the whole" at bounding box center [452, 282] width 62 height 12
click at [436, 281] on select "however on the contrary in addition on the whole" at bounding box center [452, 282] width 62 height 12
click at [460, 281] on select "however on the contrary in addition on the whole" at bounding box center [452, 282] width 62 height 12
click at [474, 281] on select "however on the contrary in addition on the whole" at bounding box center [452, 282] width 62 height 12
click at [450, 282] on select "however on the contrary in addition on the whole" at bounding box center [452, 282] width 62 height 12
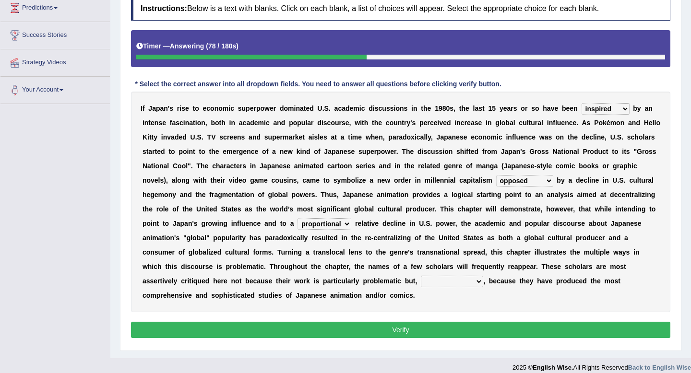
click at [421, 276] on select "however on the contrary in addition on the whole" at bounding box center [452, 282] width 62 height 12
click at [441, 282] on select "however on the contrary in addition on the whole" at bounding box center [452, 282] width 62 height 12
select select "on the whole"
click at [421, 276] on select "however on the contrary in addition on the whole" at bounding box center [452, 282] width 62 height 12
click at [438, 332] on button "Verify" at bounding box center [400, 330] width 539 height 16
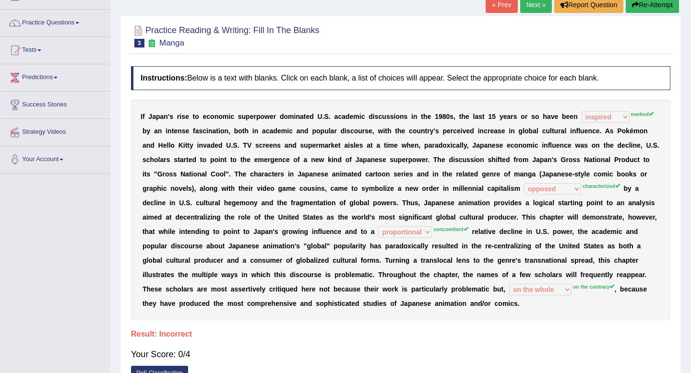
scroll to position [0, 0]
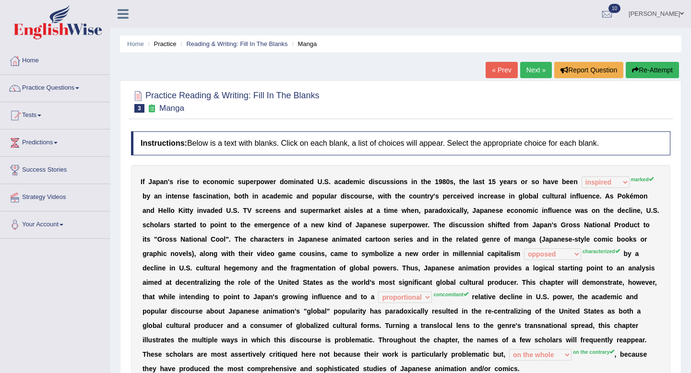
click at [533, 71] on link "Next »" at bounding box center [536, 70] width 32 height 16
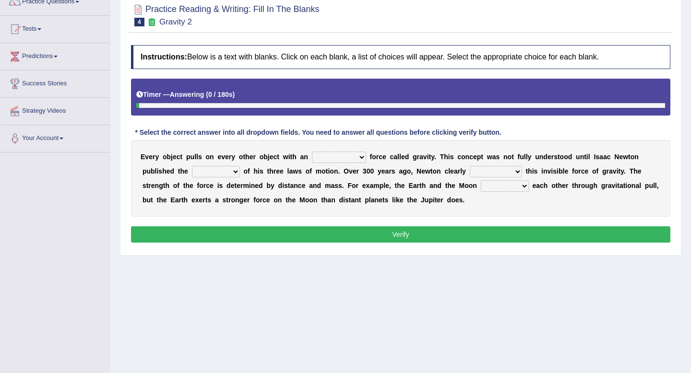
scroll to position [87, 0]
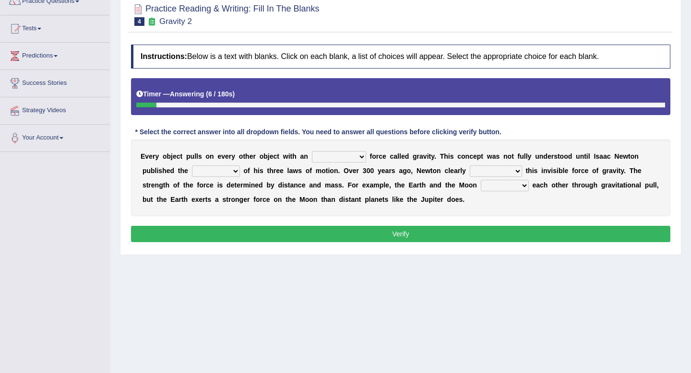
click at [333, 157] on select "invisible unknown unbelievable inconsistent" at bounding box center [339, 157] width 54 height 12
select select "unbelievable"
click at [312, 151] on select "invisible unknown unbelievable inconsistent" at bounding box center [339, 157] width 54 height 12
click at [215, 169] on select "concept theory method argument" at bounding box center [216, 172] width 48 height 12
select select "concept"
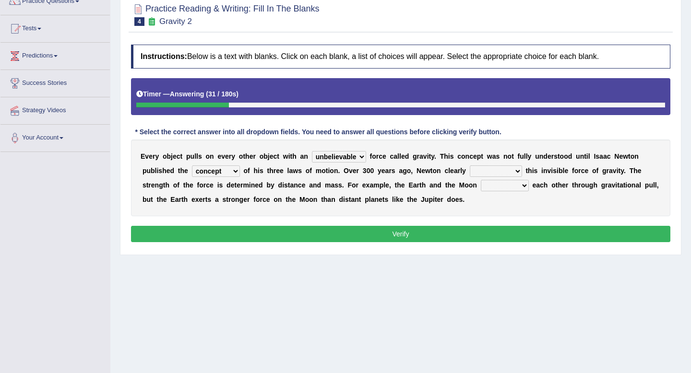
click at [192, 166] on select "concept theory method argument" at bounding box center [216, 172] width 48 height 12
click at [483, 170] on select "explained undermined overturned realized" at bounding box center [496, 172] width 52 height 12
select select "explained"
click at [470, 166] on select "explained undermined overturned realized" at bounding box center [496, 172] width 52 height 12
click at [491, 188] on select "affect spin evade span" at bounding box center [505, 186] width 48 height 12
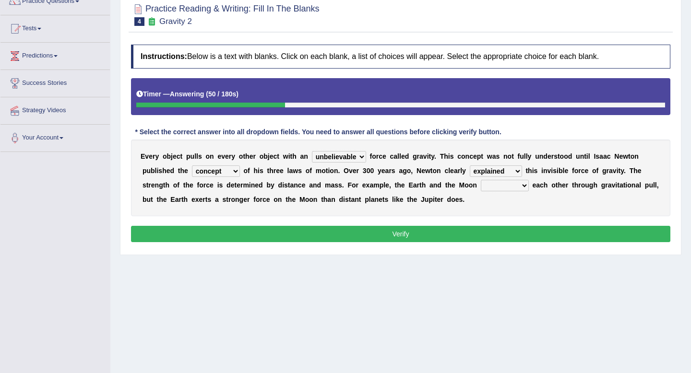
select select "spin"
click at [481, 180] on select "affect spin evade span" at bounding box center [505, 186] width 48 height 12
click at [424, 230] on button "Verify" at bounding box center [400, 234] width 539 height 16
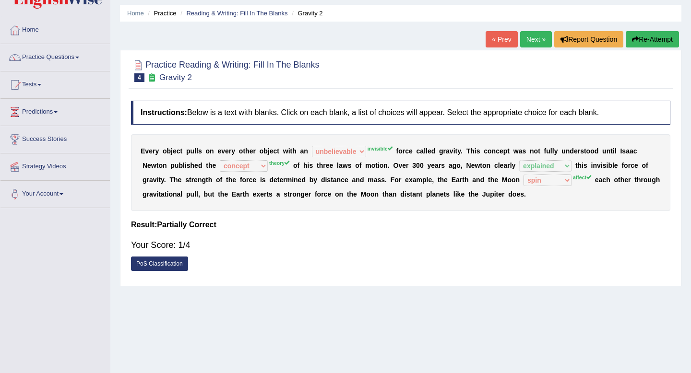
scroll to position [13, 0]
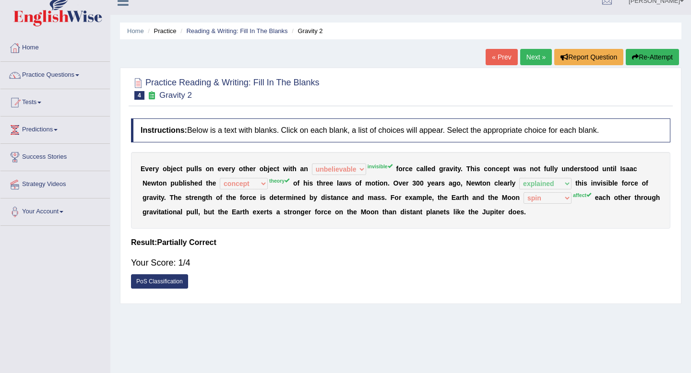
click at [650, 55] on button "Re-Attempt" at bounding box center [652, 57] width 53 height 16
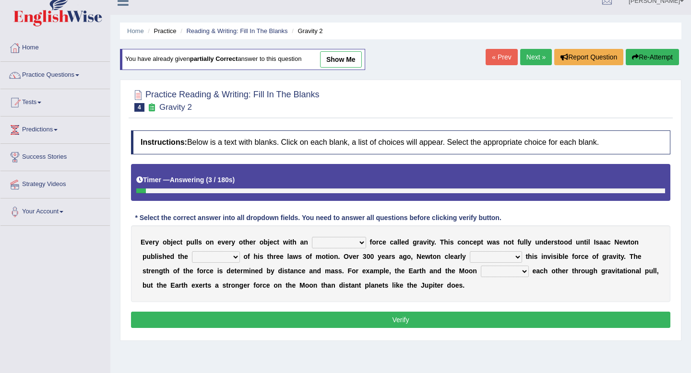
click at [340, 243] on select "invisible unknown unbelievable inconsistent" at bounding box center [339, 243] width 54 height 12
select select "invisible"
click at [312, 237] on select "invisible unknown unbelievable inconsistent" at bounding box center [339, 243] width 54 height 12
click at [202, 252] on select "concept theory method argument" at bounding box center [216, 257] width 48 height 12
select select "theory"
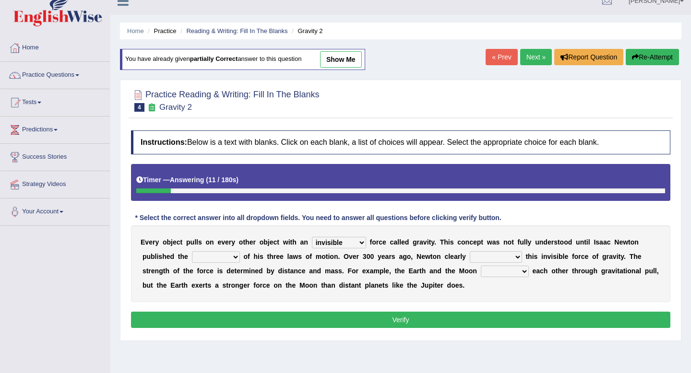
click at [192, 251] on select "concept theory method argument" at bounding box center [216, 257] width 48 height 12
click at [481, 254] on select "explained undermined overturned realized" at bounding box center [496, 257] width 52 height 12
select select "explained"
click at [470, 251] on select "explained undermined overturned realized" at bounding box center [496, 257] width 52 height 12
click at [492, 272] on select "affect spin evade span" at bounding box center [505, 272] width 48 height 12
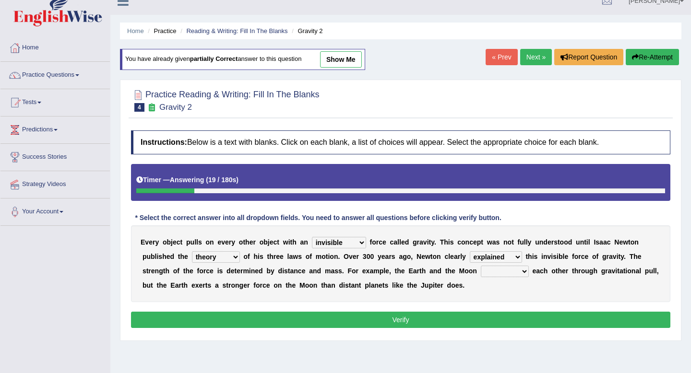
select select "affect"
click at [481, 266] on select "affect spin evade span" at bounding box center [505, 272] width 48 height 12
click at [448, 325] on button "Verify" at bounding box center [400, 320] width 539 height 16
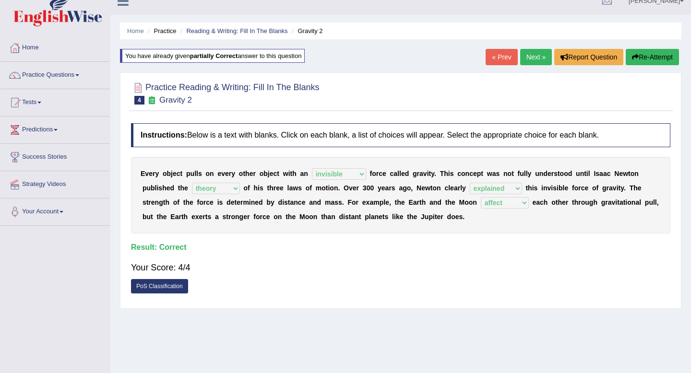
click at [528, 56] on link "Next »" at bounding box center [536, 57] width 32 height 16
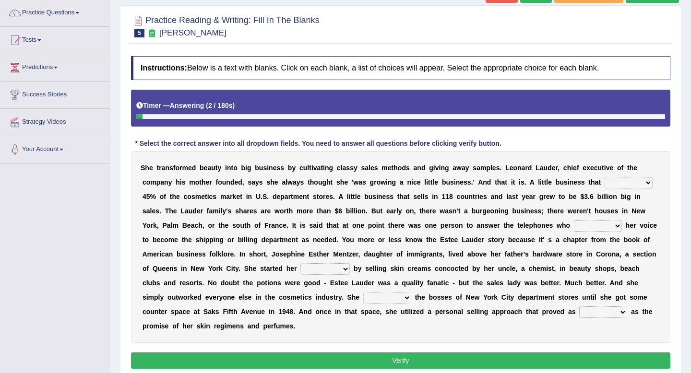
scroll to position [77, 0]
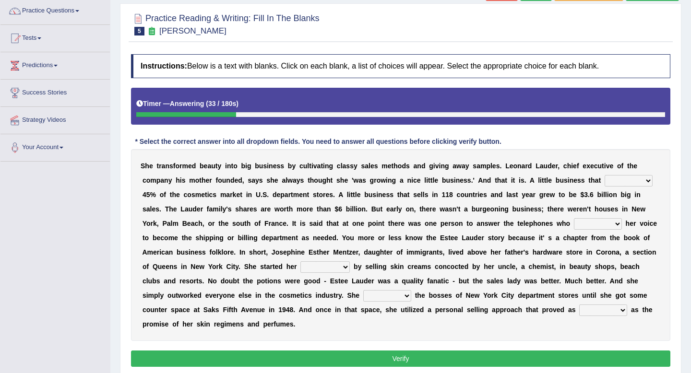
click at [623, 183] on select "has controls makes maintains" at bounding box center [628, 181] width 48 height 12
click at [604, 175] on select "has controls makes maintains" at bounding box center [628, 181] width 48 height 12
click at [622, 183] on select "has controls makes maintains" at bounding box center [628, 181] width 48 height 12
select select "controls"
click at [604, 175] on select "has controls makes maintains" at bounding box center [628, 181] width 48 height 12
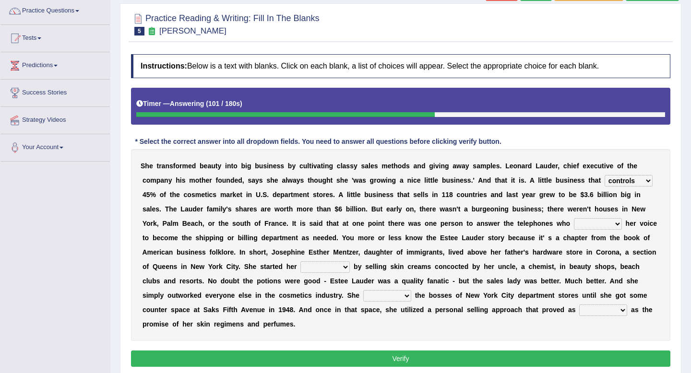
click at [598, 225] on select "switched changed raised used" at bounding box center [598, 224] width 48 height 12
select select "raised"
click at [575, 218] on select "switched changed raised used" at bounding box center [598, 224] width 48 height 12
click at [333, 266] on select "job institute companion enterprise" at bounding box center [324, 267] width 49 height 12
click at [300, 261] on select "job institute companion enterprise" at bounding box center [324, 267] width 49 height 12
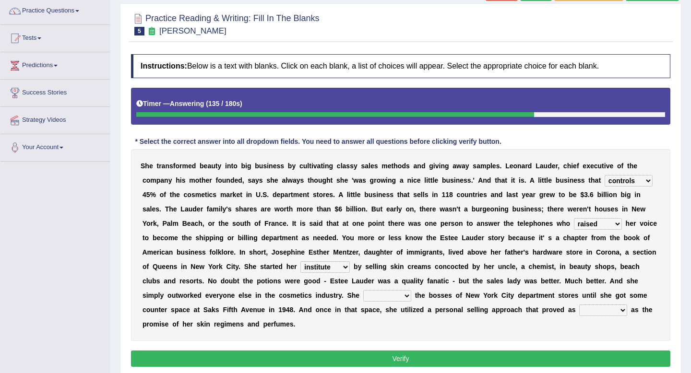
click at [339, 262] on select "job institute companion enterprise" at bounding box center [324, 267] width 49 height 12
select select "enterprise"
click at [300, 261] on select "job institute companion enterprise" at bounding box center [324, 267] width 49 height 12
click at [363, 291] on select "stated bridged stalked heaved" at bounding box center [387, 296] width 48 height 12
select select "stated"
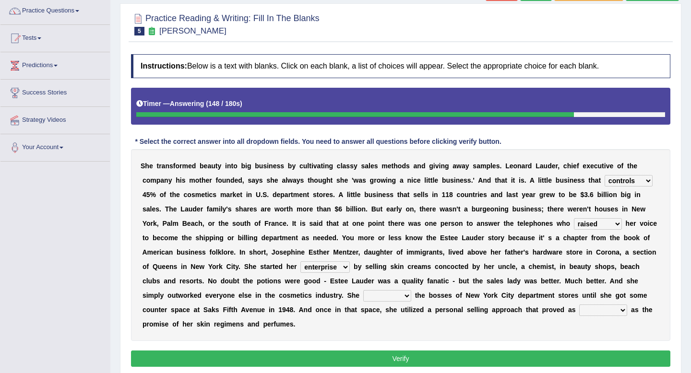
click at [363, 290] on select "stated bridged stalked heaved" at bounding box center [387, 296] width 48 height 12
click at [579, 313] on select "potent ruthless potential expensive" at bounding box center [603, 311] width 48 height 12
select select "expensive"
click at [579, 305] on select "potent ruthless potential expensive" at bounding box center [603, 311] width 48 height 12
click at [517, 360] on button "Verify" at bounding box center [400, 359] width 539 height 16
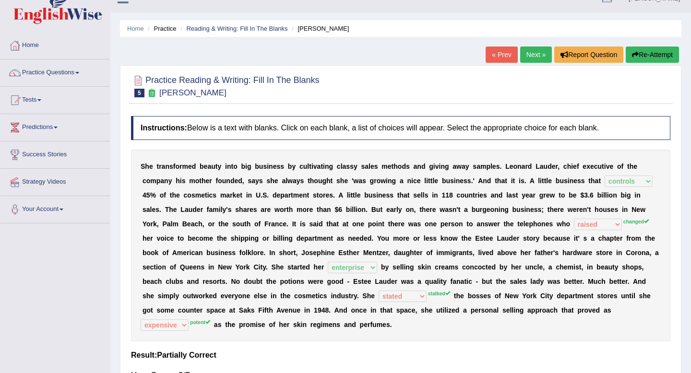
scroll to position [0, 0]
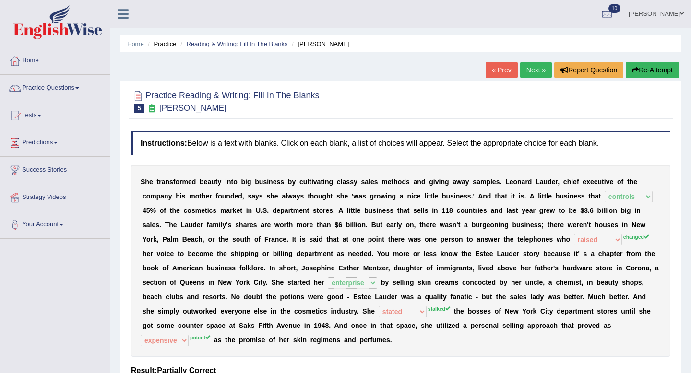
click at [528, 71] on link "Next »" at bounding box center [536, 70] width 32 height 16
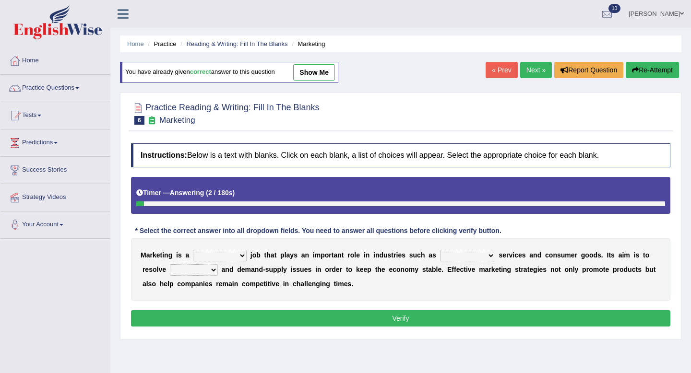
click at [217, 255] on select "professional flexible parochial descriptive" at bounding box center [220, 256] width 54 height 12
select select "flexible"
click at [193, 250] on select "professional flexible parochial descriptive" at bounding box center [220, 256] width 54 height 12
click at [461, 257] on select "civil financial conventional foremost" at bounding box center [467, 256] width 55 height 12
select select "financial"
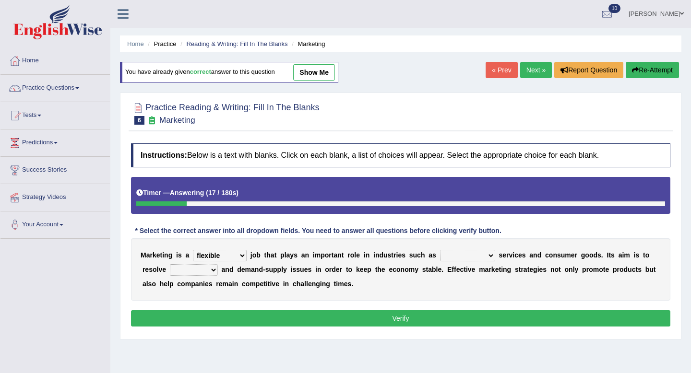
click at [440, 250] on select "civil financial conventional foremost" at bounding box center [467, 256] width 55 height 12
click at [173, 272] on select "imbalance excess symmetry budget" at bounding box center [194, 270] width 48 height 12
select select "imbalance"
click at [170, 264] on select "imbalance excess symmetry budget" at bounding box center [194, 270] width 48 height 12
click at [365, 328] on div "Instructions: Below is a text with blanks. Click on each blank, a list of choic…" at bounding box center [401, 237] width 544 height 196
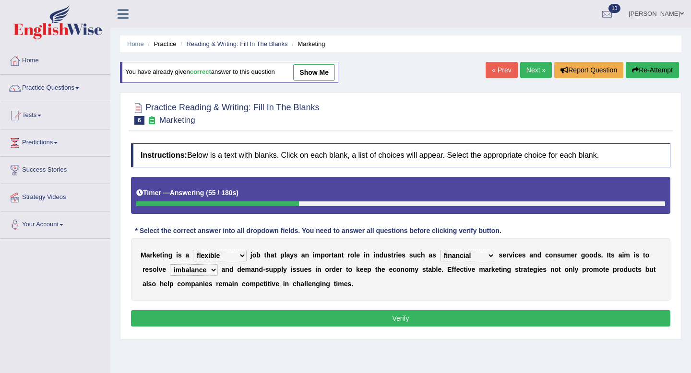
click at [363, 318] on button "Verify" at bounding box center [400, 318] width 539 height 16
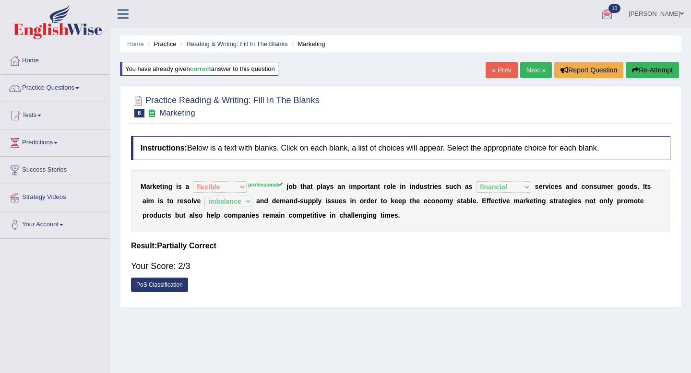
click at [530, 71] on link "Next »" at bounding box center [536, 70] width 32 height 16
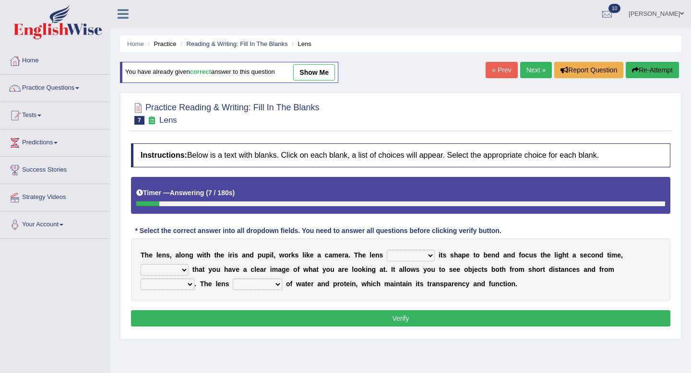
click at [412, 256] on select "adjusts shows selects presents" at bounding box center [411, 256] width 48 height 12
select select "adjusts"
click at [387, 250] on select "adjusts shows selects presents" at bounding box center [411, 256] width 48 height 12
click at [171, 268] on select "ensures to ensure ensure ensured" at bounding box center [165, 270] width 48 height 12
select select "to ensure"
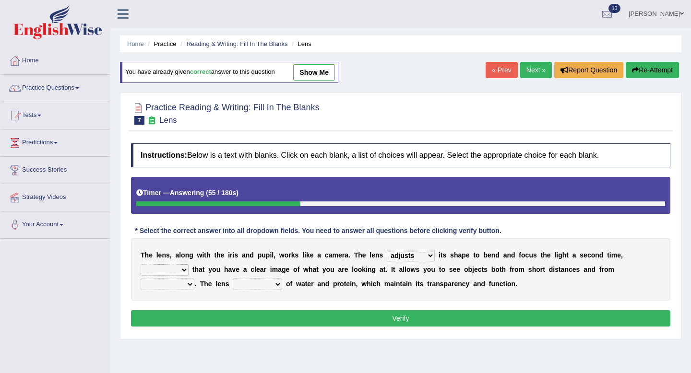
click at [141, 264] on select "ensures to ensure ensure ensured" at bounding box center [165, 270] width 48 height 12
click at [150, 276] on div "T h e l e n s , a l o n g w i t h t h e i r i s a n d p u p i l , w o r k s l i…" at bounding box center [400, 269] width 539 height 62
click at [151, 280] on select "far away in between further apart all along" at bounding box center [168, 285] width 54 height 12
select select "far away"
click at [141, 279] on select "far away in between further apart all along" at bounding box center [168, 285] width 54 height 12
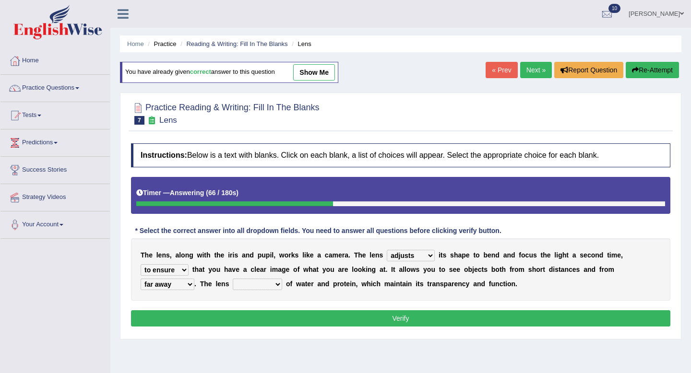
click at [248, 287] on select "constitutes comprises composes consists" at bounding box center [257, 285] width 49 height 12
select select "consists"
click at [233, 279] on select "constitutes comprises composes consists" at bounding box center [257, 285] width 49 height 12
click at [282, 313] on button "Verify" at bounding box center [400, 318] width 539 height 16
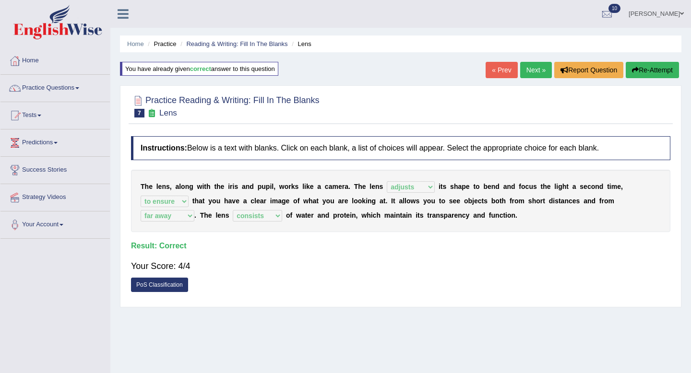
click at [532, 69] on link "Next »" at bounding box center [536, 70] width 32 height 16
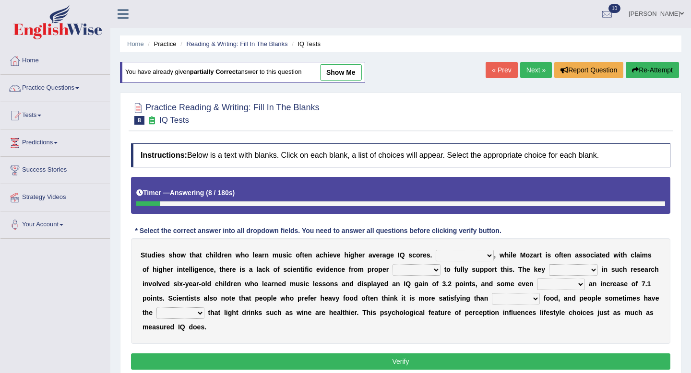
click at [444, 255] on select "However Therefore Consequently While" at bounding box center [465, 256] width 58 height 12
select select "Therefore"
click at [436, 250] on select "However Therefore Consequently While" at bounding box center [465, 256] width 58 height 12
click at [413, 272] on select "test tests testing tested" at bounding box center [416, 270] width 48 height 12
select select "test"
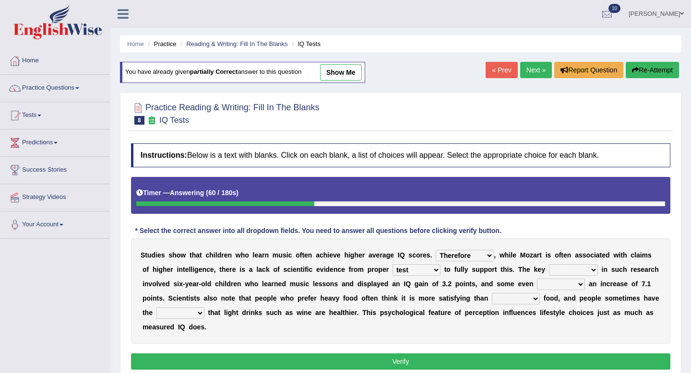
click at [392, 264] on select "test tests testing tested" at bounding box center [416, 270] width 48 height 12
click at [560, 271] on select "process goal implication odd" at bounding box center [573, 270] width 49 height 12
select select "goal"
click at [549, 264] on select "process goal implication odd" at bounding box center [573, 270] width 49 height 12
click at [547, 287] on select "exhibited taught learned threatened" at bounding box center [561, 285] width 48 height 12
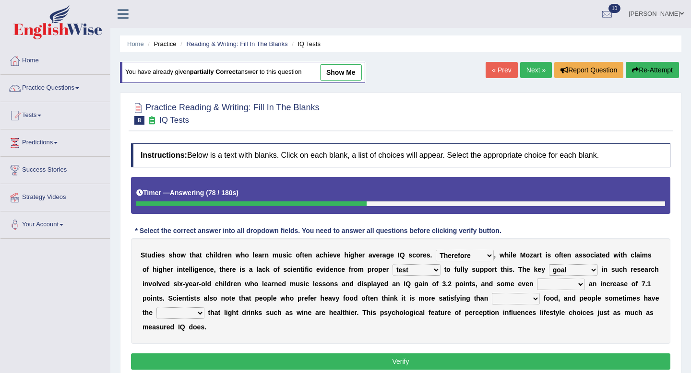
select select "taught"
click at [537, 279] on select "exhibited taught learned threatened" at bounding box center [561, 285] width 48 height 12
click at [548, 284] on select "exhibited taught learned threatened" at bounding box center [561, 285] width 48 height 12
click at [504, 299] on select "choosy lighter cushiony spooky" at bounding box center [516, 299] width 48 height 12
select select "lighter"
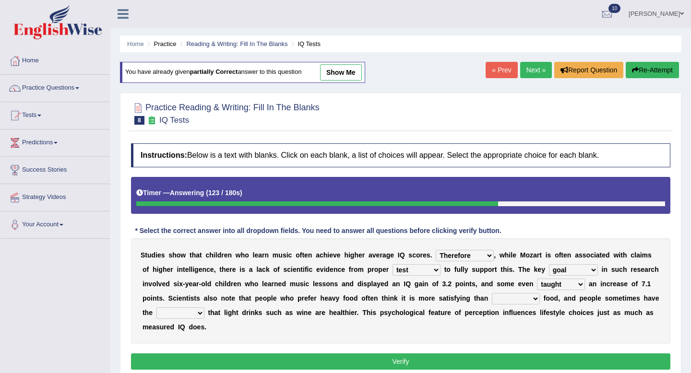
click at [492, 293] on select "choosy lighter cushiony spooky" at bounding box center [516, 299] width 48 height 12
click at [177, 316] on select "illusion sight anecdote intention" at bounding box center [180, 314] width 48 height 12
select select "illusion"
click at [156, 308] on select "illusion sight anecdote intention" at bounding box center [180, 314] width 48 height 12
click at [294, 359] on button "Verify" at bounding box center [400, 362] width 539 height 16
